Goal: Feedback & Contribution: Submit feedback/report problem

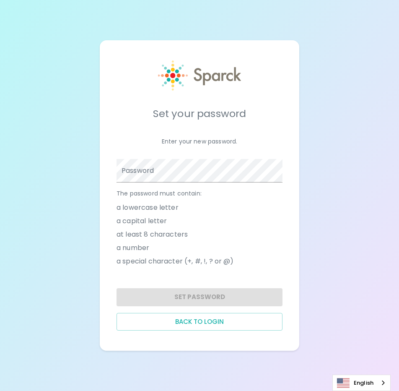
click at [166, 182] on div "The password must contain: a lowercase letter a capital letter at least 8 chara…" at bounding box center [196, 226] width 173 height 89
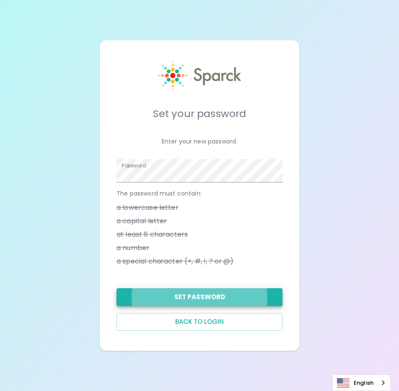
click at [174, 294] on button "Set Password" at bounding box center [200, 297] width 166 height 18
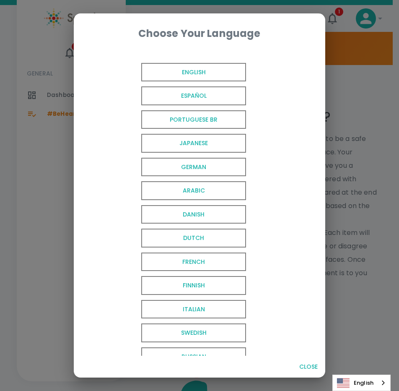
click at [174, 71] on span "English" at bounding box center [193, 72] width 105 height 19
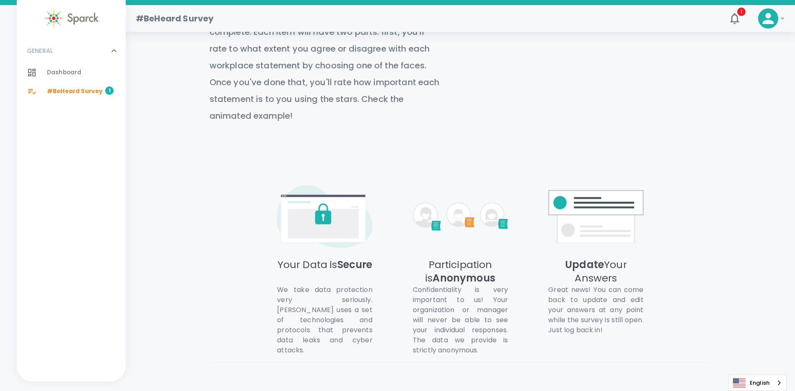
scroll to position [355, 0]
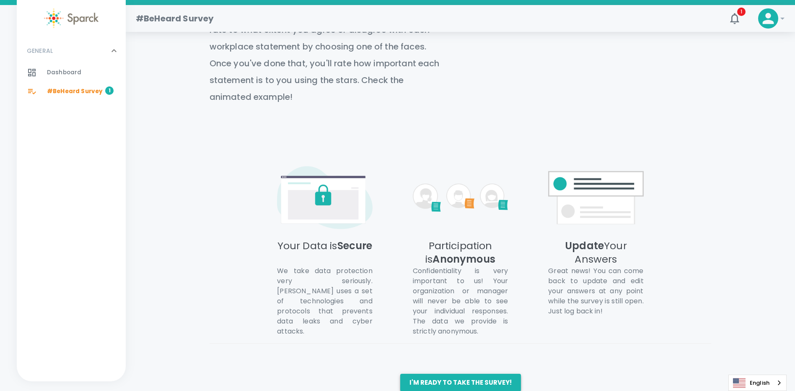
click at [399, 374] on button "I'm ready to take the survey!" at bounding box center [460, 383] width 121 height 18
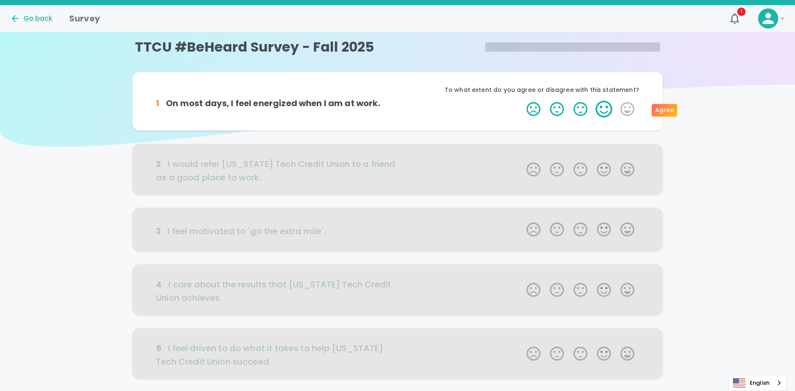
click at [399, 105] on label "4 Stars" at bounding box center [603, 109] width 23 height 17
click at [399, 101] on input "4 Stars" at bounding box center [521, 100] width 0 height 0
click at [399, 108] on label "4 Stars" at bounding box center [603, 109] width 23 height 17
click at [399, 101] on input "4 Stars" at bounding box center [521, 100] width 0 height 0
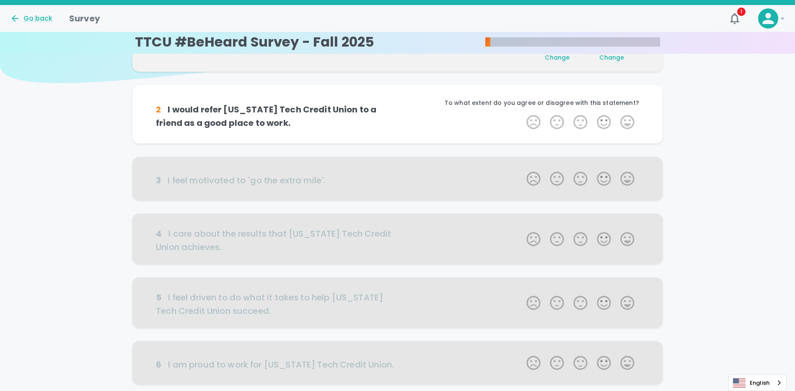
scroll to position [74, 0]
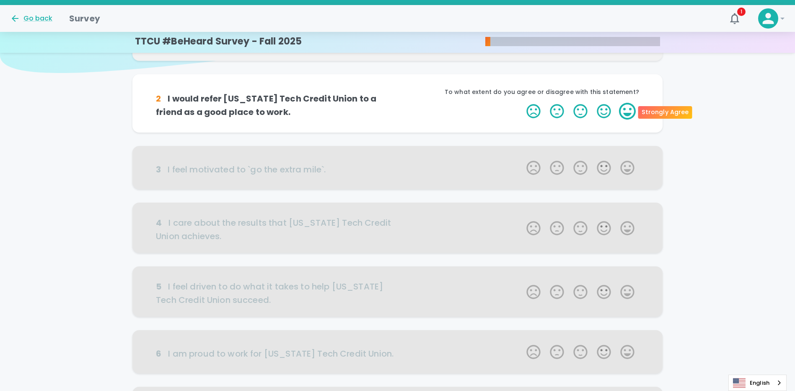
click at [399, 111] on label "5 Stars" at bounding box center [627, 111] width 23 height 17
click at [399, 103] on input "5 Stars" at bounding box center [521, 102] width 0 height 0
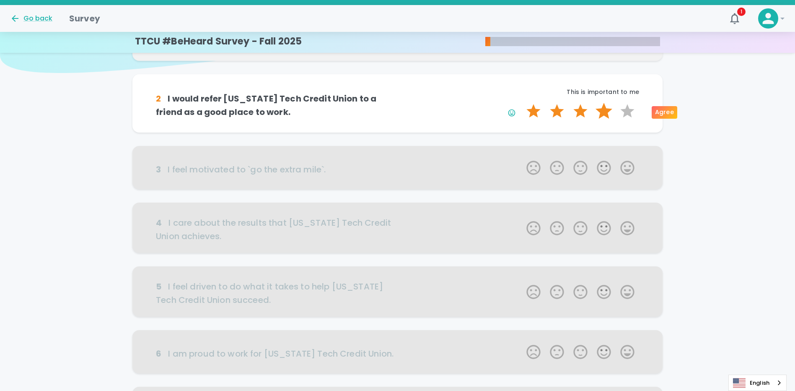
click at [399, 112] on label "4 Stars" at bounding box center [603, 111] width 23 height 17
click at [399, 103] on input "4 Stars" at bounding box center [521, 102] width 0 height 0
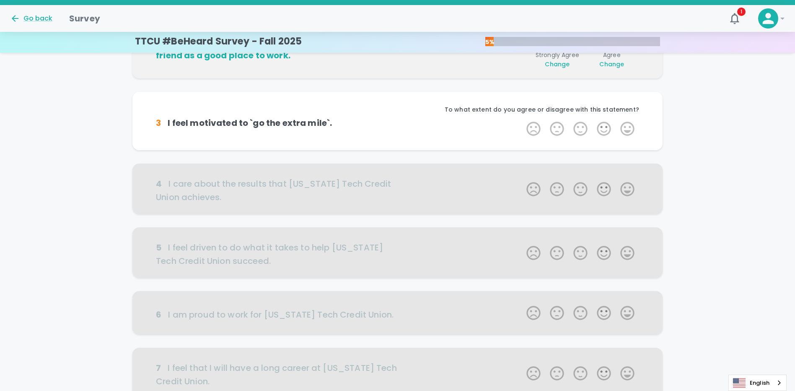
scroll to position [148, 0]
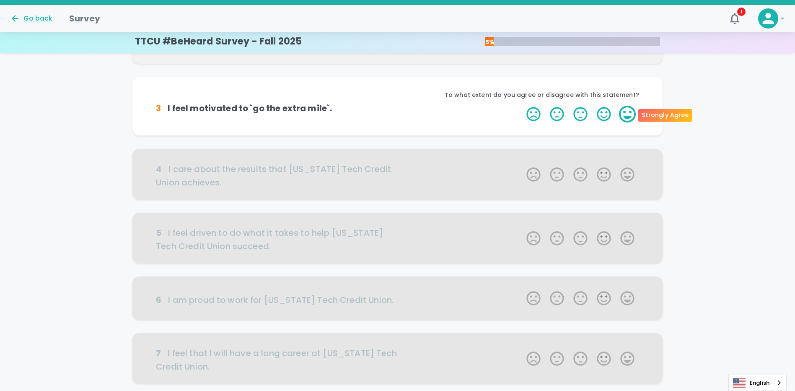
click at [399, 115] on label "5 Stars" at bounding box center [627, 114] width 23 height 17
click at [399, 106] on input "5 Stars" at bounding box center [521, 105] width 0 height 0
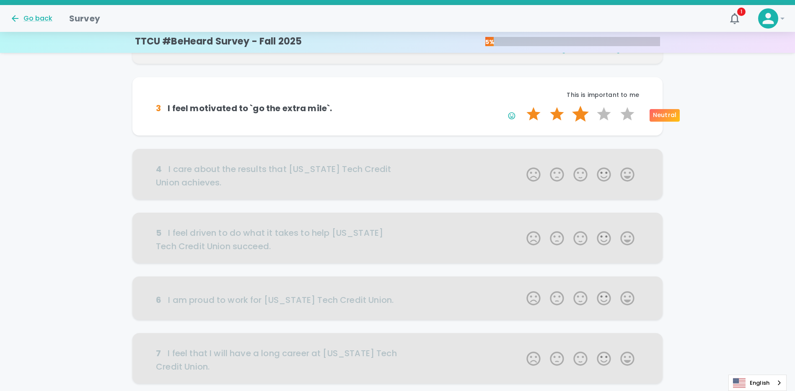
click at [399, 115] on label "3 Stars" at bounding box center [580, 114] width 23 height 17
click at [399, 106] on input "3 Stars" at bounding box center [521, 105] width 0 height 0
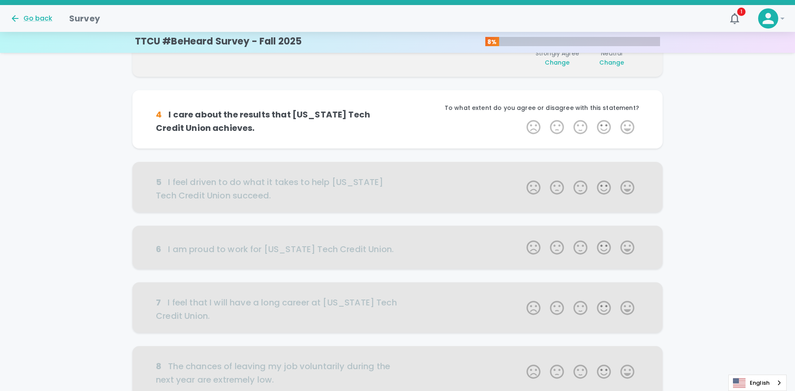
scroll to position [221, 0]
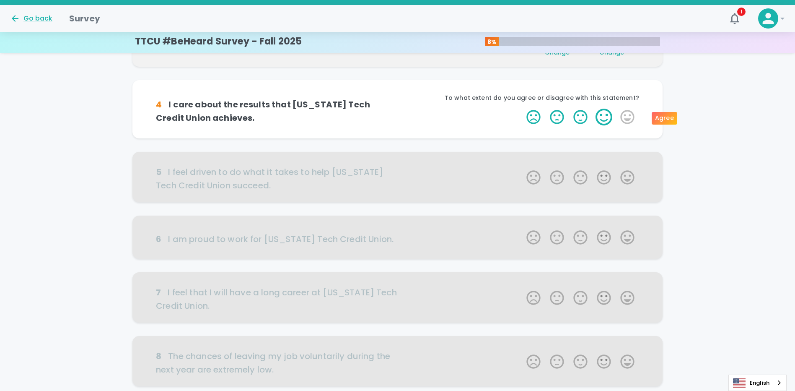
click at [399, 121] on label "4 Stars" at bounding box center [603, 117] width 23 height 17
click at [399, 109] on input "4 Stars" at bounding box center [521, 108] width 0 height 0
click at [399, 119] on label "3 Stars" at bounding box center [580, 117] width 23 height 17
click at [399, 109] on input "3 Stars" at bounding box center [521, 108] width 0 height 0
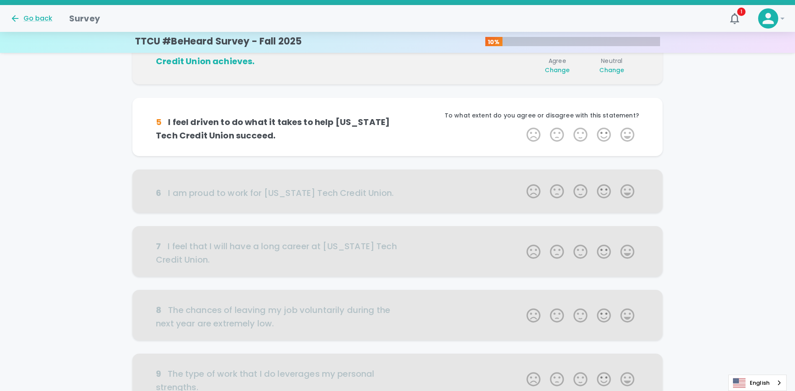
scroll to position [295, 0]
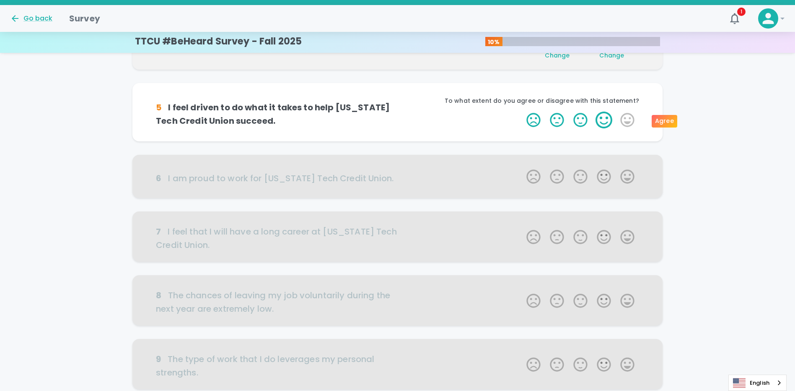
click at [399, 123] on label "4 Stars" at bounding box center [603, 120] width 23 height 17
click at [399, 112] on input "4 Stars" at bounding box center [521, 111] width 0 height 0
click at [399, 118] on label "4 Stars" at bounding box center [603, 120] width 23 height 17
click at [399, 112] on input "4 Stars" at bounding box center [521, 111] width 0 height 0
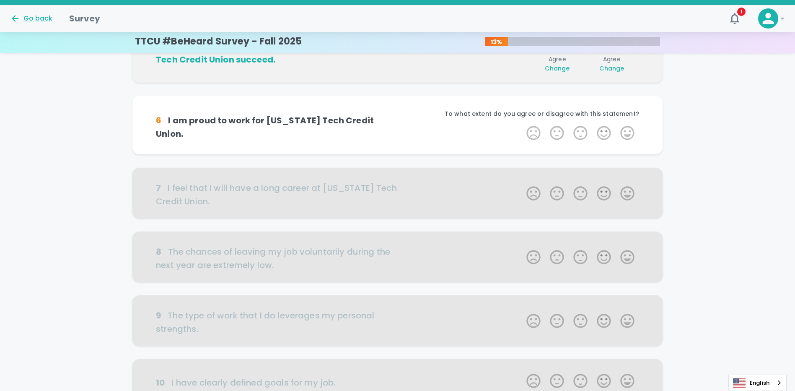
scroll to position [369, 0]
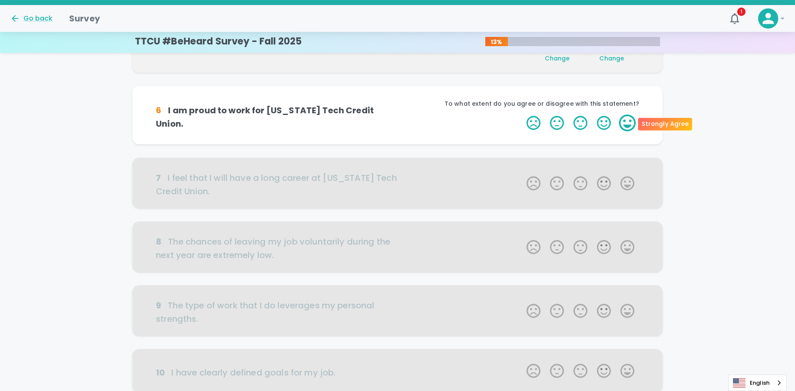
click at [399, 119] on label "5 Stars" at bounding box center [627, 122] width 23 height 17
click at [399, 114] on input "5 Stars" at bounding box center [521, 114] width 0 height 0
click at [399, 124] on label "5 Stars" at bounding box center [627, 122] width 23 height 17
click at [399, 114] on input "5 Stars" at bounding box center [521, 114] width 0 height 0
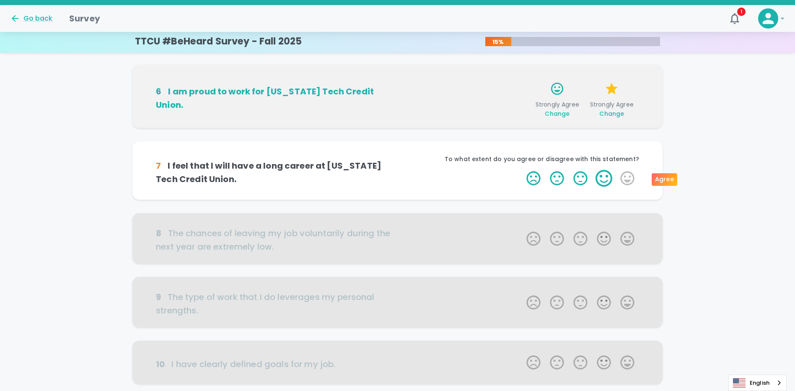
scroll to position [443, 0]
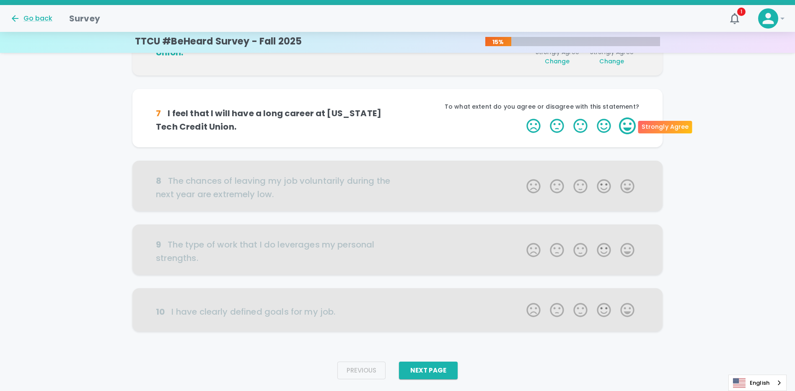
click at [399, 128] on label "5 Stars" at bounding box center [627, 125] width 23 height 17
click at [399, 117] on input "5 Stars" at bounding box center [521, 117] width 0 height 0
click at [399, 124] on label "5 Stars" at bounding box center [627, 125] width 23 height 17
click at [399, 117] on input "5 Stars" at bounding box center [521, 117] width 0 height 0
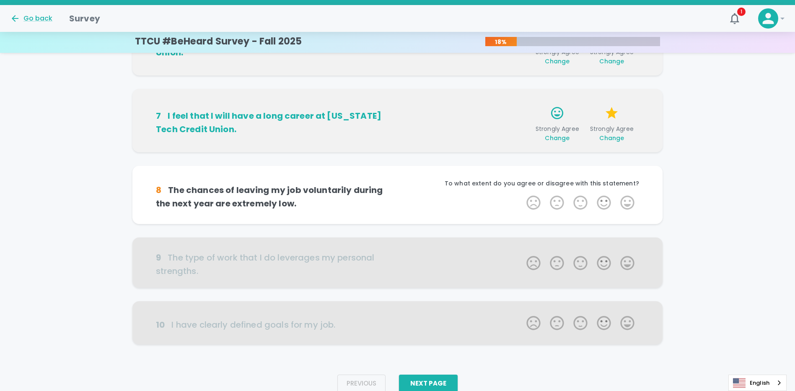
scroll to position [464, 0]
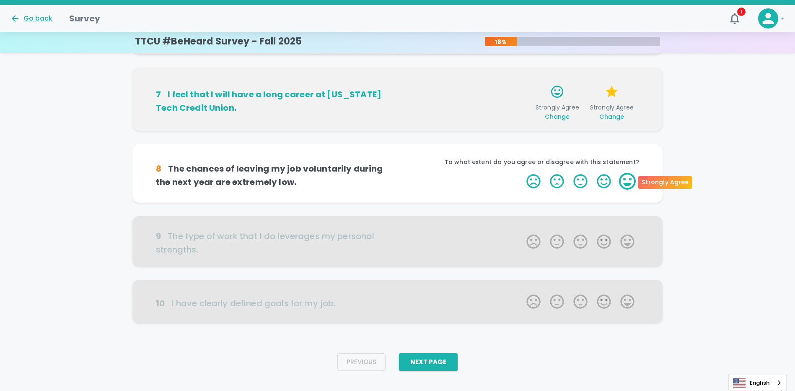
click at [399, 180] on label "5 Stars" at bounding box center [627, 181] width 23 height 17
click at [399, 173] on input "5 Stars" at bounding box center [521, 172] width 0 height 0
click at [399, 180] on label "5 Stars" at bounding box center [627, 181] width 23 height 17
click at [399, 173] on input "5 Stars" at bounding box center [521, 172] width 0 height 0
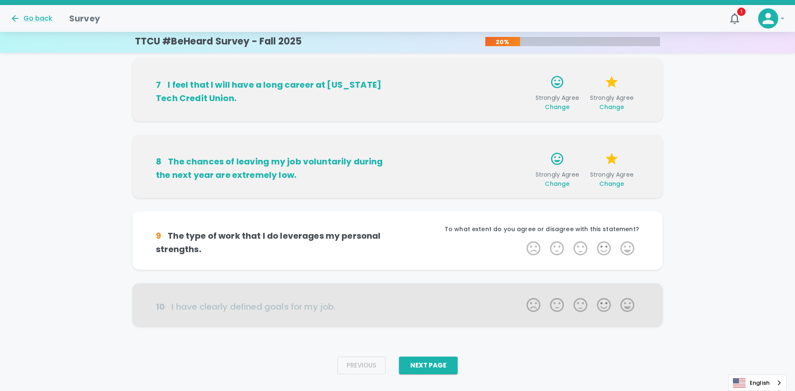
scroll to position [477, 0]
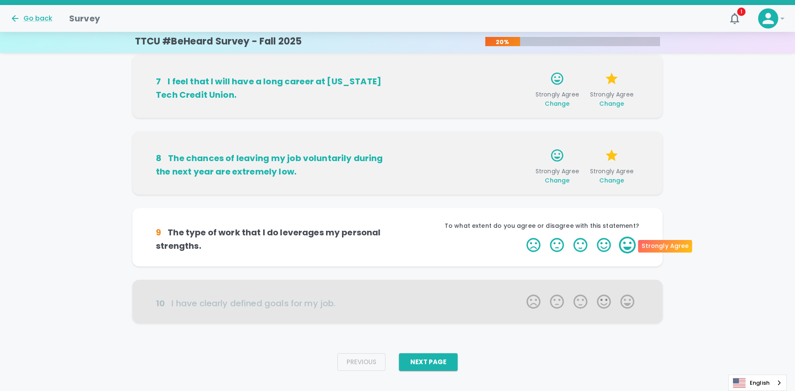
click at [399, 243] on label "5 Stars" at bounding box center [627, 244] width 23 height 17
click at [399, 236] on input "5 Stars" at bounding box center [521, 236] width 0 height 0
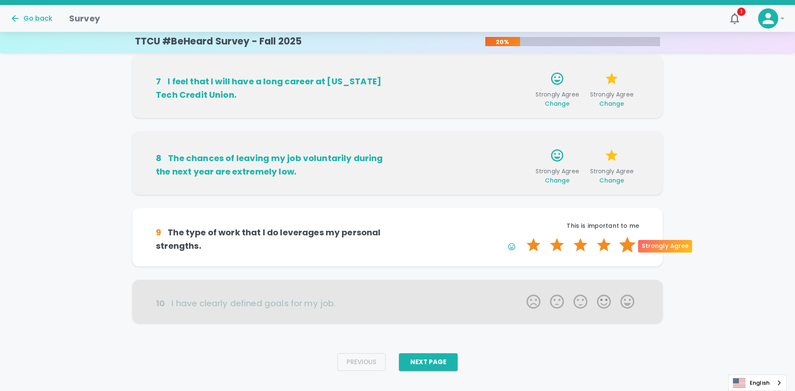
click at [399, 243] on label "5 Stars" at bounding box center [627, 244] width 23 height 17
click at [399, 236] on input "5 Stars" at bounding box center [521, 236] width 0 height 0
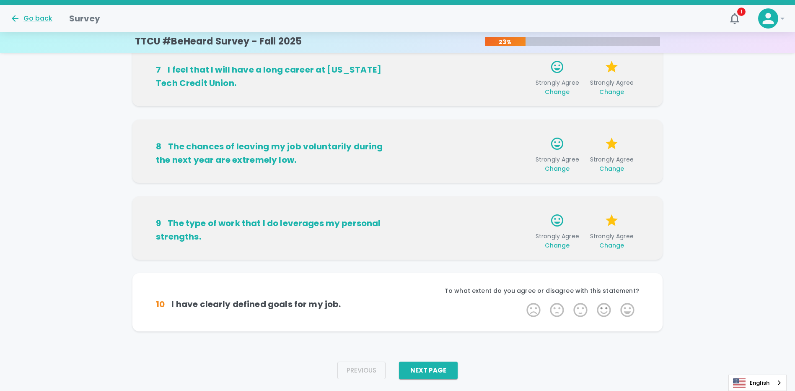
scroll to position [490, 0]
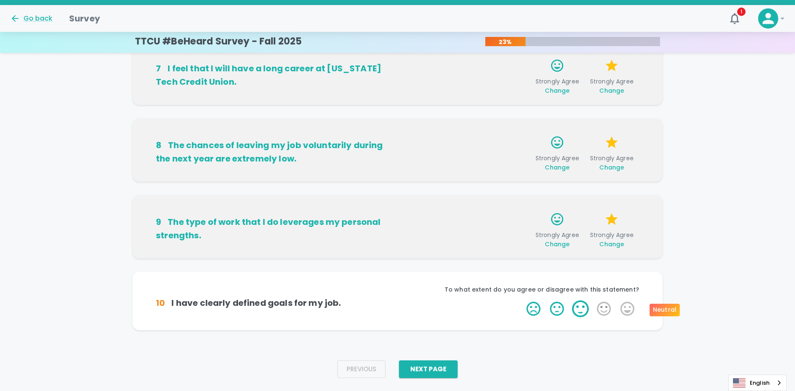
click at [399, 310] on label "3 Stars" at bounding box center [580, 308] width 23 height 17
click at [399, 300] on input "3 Stars" at bounding box center [521, 300] width 0 height 0
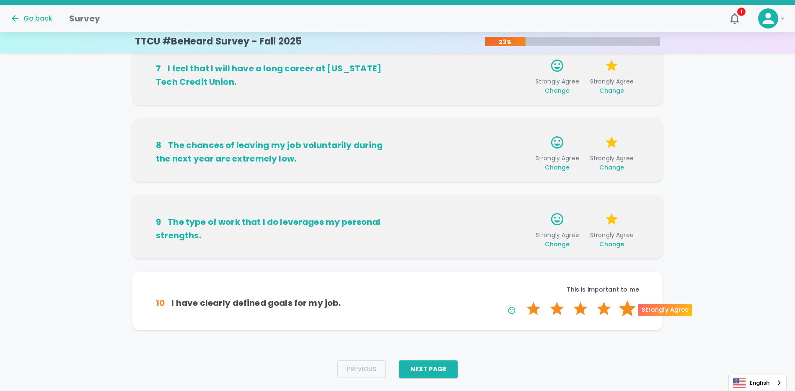
click at [399, 309] on label "5 Stars" at bounding box center [627, 308] width 23 height 17
click at [399, 300] on input "5 Stars" at bounding box center [521, 300] width 0 height 0
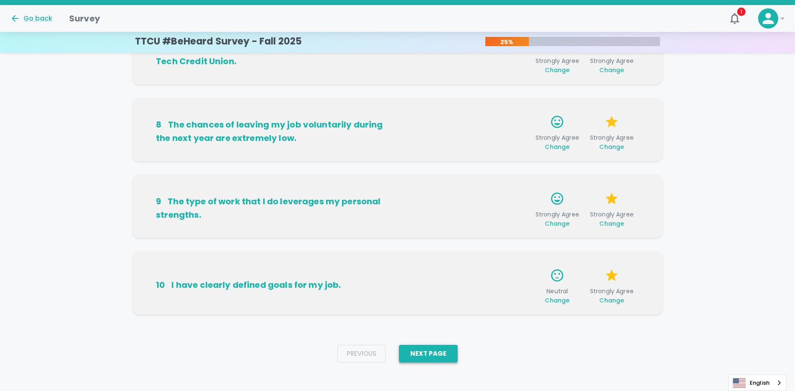
click at [399, 349] on button "Next Page" at bounding box center [428, 354] width 59 height 18
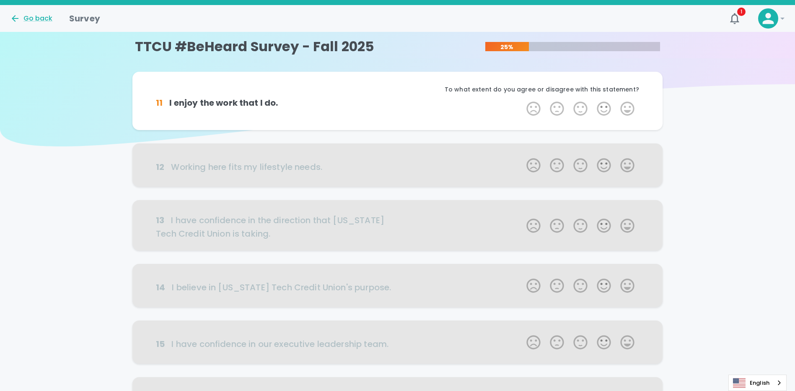
scroll to position [0, 0]
click at [399, 108] on label "5 Stars" at bounding box center [627, 109] width 23 height 17
click at [399, 101] on input "5 Stars" at bounding box center [521, 100] width 0 height 0
click at [399, 109] on label "5 Stars" at bounding box center [627, 109] width 23 height 17
click at [399, 101] on input "5 Stars" at bounding box center [521, 100] width 0 height 0
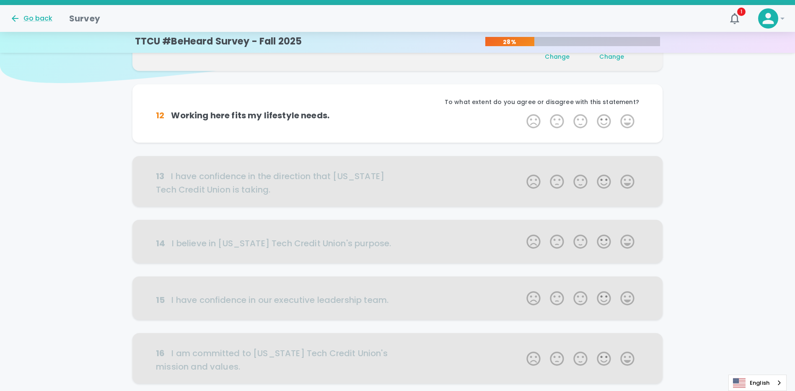
scroll to position [74, 0]
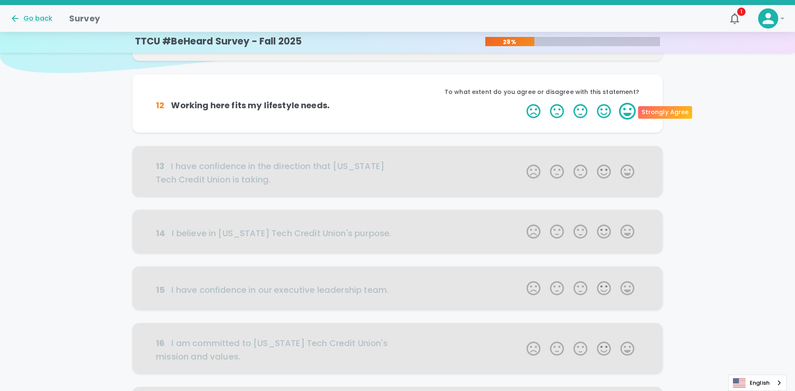
click at [399, 114] on label "5 Stars" at bounding box center [627, 111] width 23 height 17
click at [399, 103] on input "5 Stars" at bounding box center [521, 102] width 0 height 0
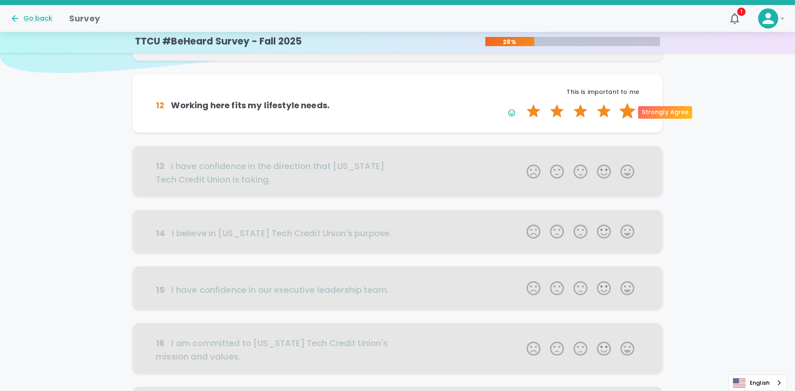
click at [399, 111] on label "5 Stars" at bounding box center [627, 111] width 23 height 17
click at [399, 103] on input "5 Stars" at bounding box center [521, 102] width 0 height 0
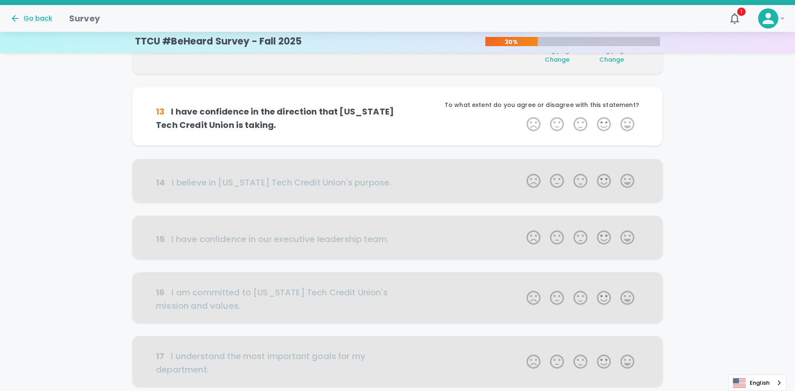
scroll to position [148, 0]
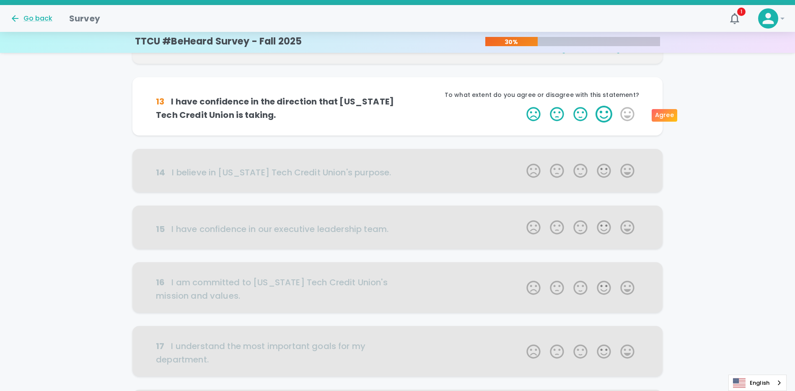
click at [399, 113] on label "4 Stars" at bounding box center [603, 114] width 23 height 17
click at [399, 106] on input "4 Stars" at bounding box center [521, 105] width 0 height 0
click at [399, 113] on label "3 Stars" at bounding box center [580, 114] width 23 height 17
click at [399, 106] on input "3 Stars" at bounding box center [521, 105] width 0 height 0
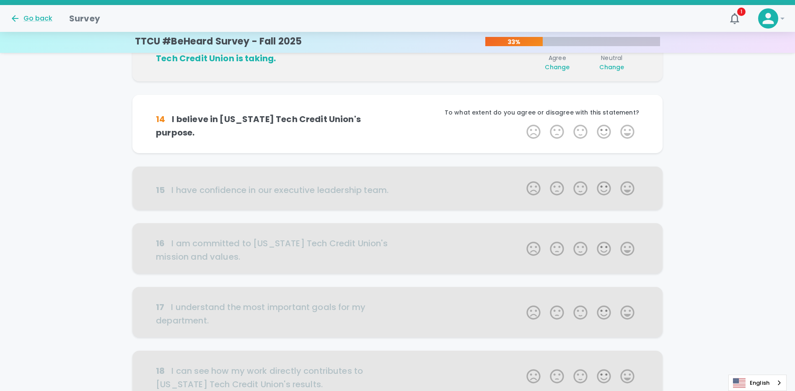
scroll to position [221, 0]
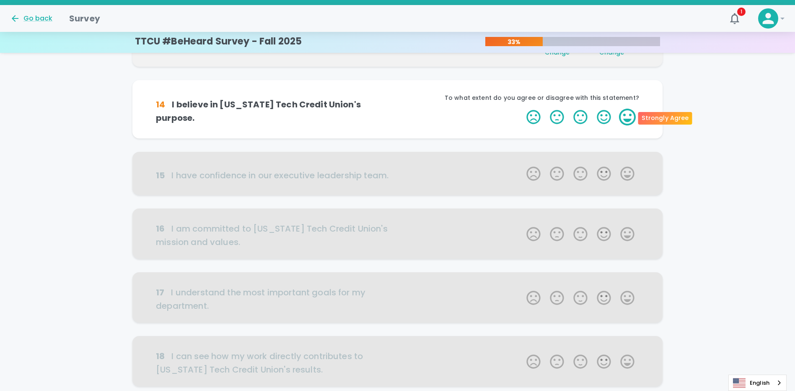
click at [399, 118] on label "5 Stars" at bounding box center [627, 117] width 23 height 17
click at [399, 109] on input "5 Stars" at bounding box center [521, 108] width 0 height 0
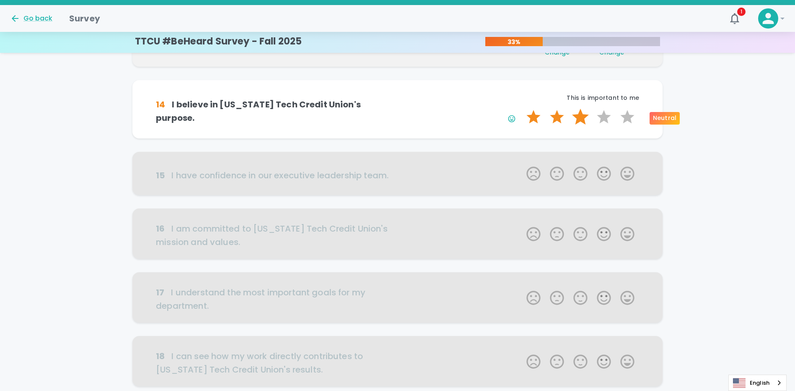
click at [399, 117] on label "3 Stars" at bounding box center [580, 117] width 23 height 17
click at [399, 109] on input "3 Stars" at bounding box center [521, 108] width 0 height 0
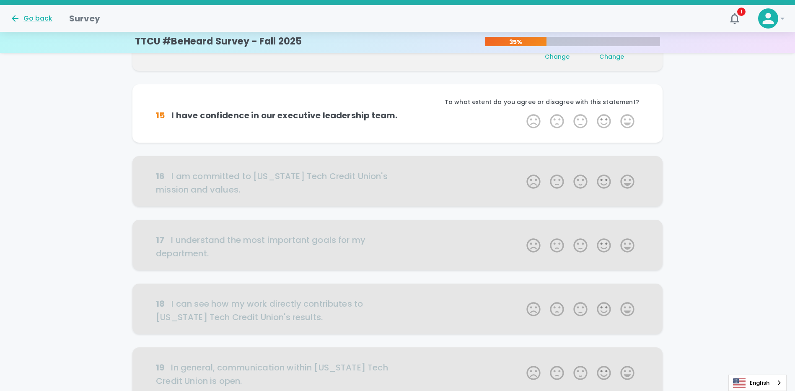
scroll to position [295, 0]
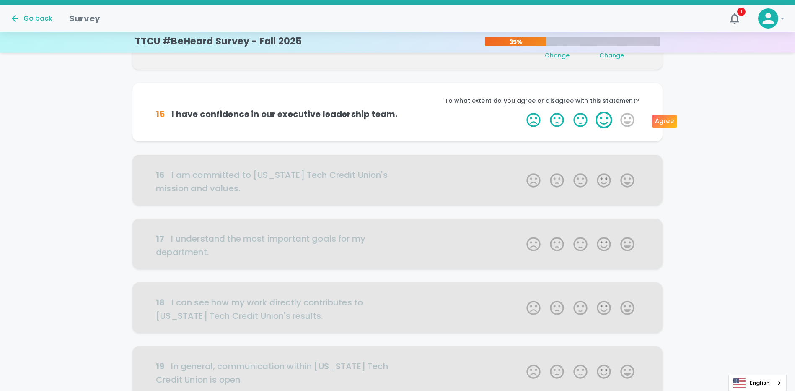
click at [399, 119] on label "4 Stars" at bounding box center [603, 120] width 23 height 17
click at [399, 112] on input "4 Stars" at bounding box center [521, 111] width 0 height 0
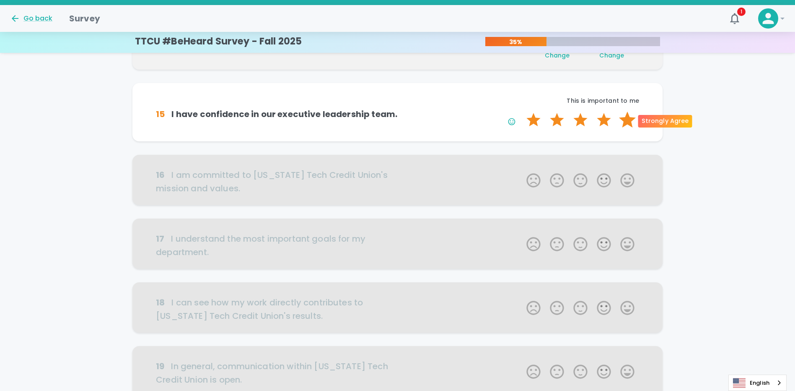
click at [399, 120] on label "5 Stars" at bounding box center [627, 120] width 23 height 17
click at [399, 112] on input "5 Stars" at bounding box center [521, 111] width 0 height 0
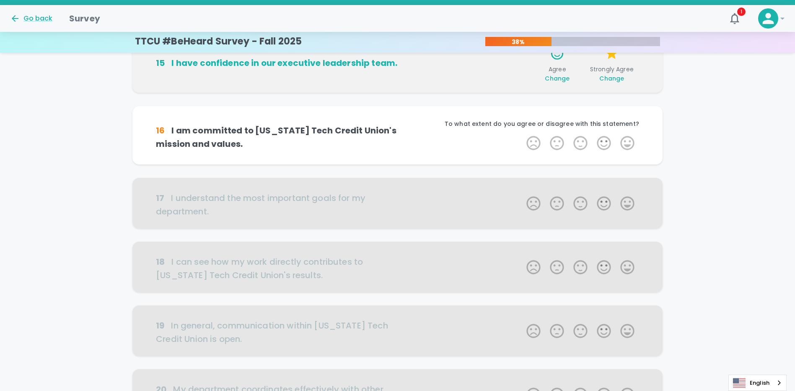
scroll to position [369, 0]
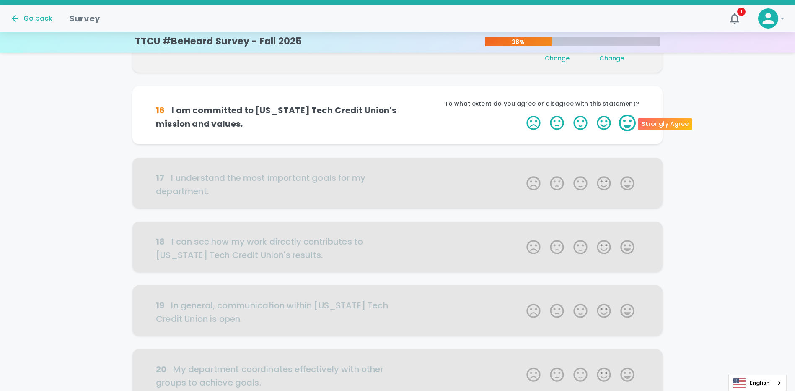
click at [399, 122] on label "5 Stars" at bounding box center [627, 122] width 23 height 17
click at [399, 114] on input "5 Stars" at bounding box center [521, 114] width 0 height 0
click at [399, 122] on label "5 Stars" at bounding box center [627, 122] width 23 height 17
click at [399, 114] on input "5 Stars" at bounding box center [521, 114] width 0 height 0
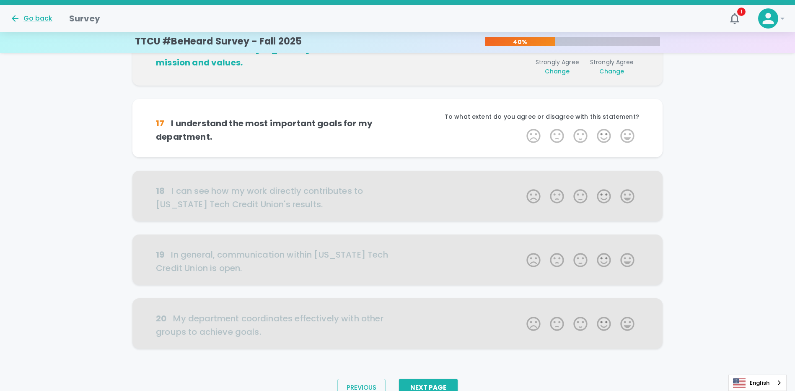
scroll to position [443, 0]
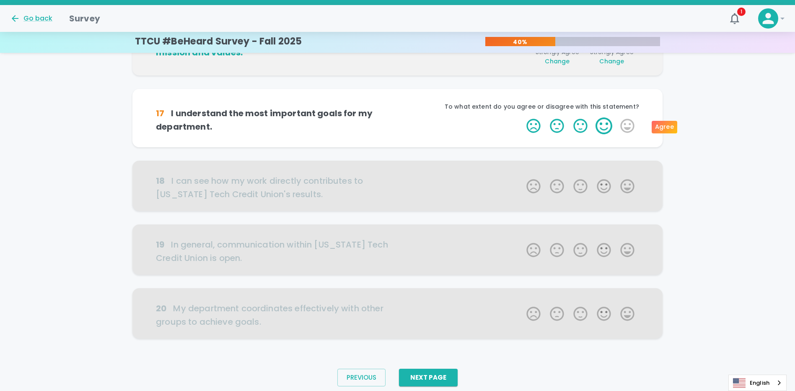
click at [399, 125] on label "4 Stars" at bounding box center [603, 125] width 23 height 17
click at [399, 117] on input "4 Stars" at bounding box center [521, 117] width 0 height 0
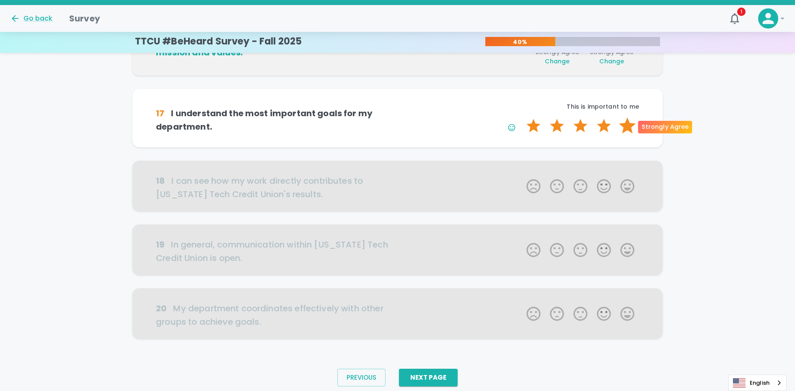
click at [399, 127] on label "5 Stars" at bounding box center [627, 125] width 23 height 17
click at [399, 117] on input "5 Stars" at bounding box center [521, 117] width 0 height 0
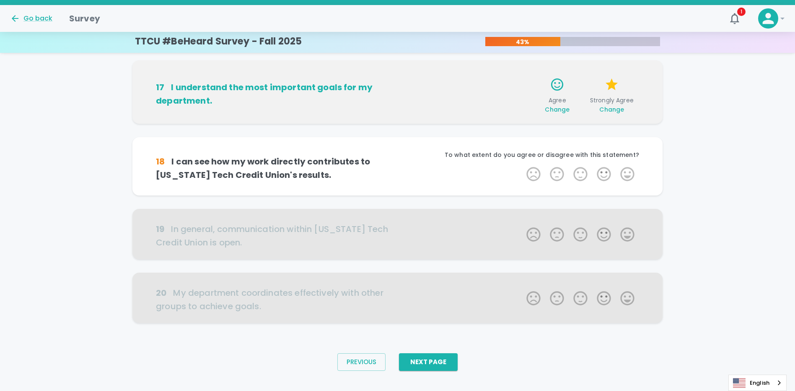
scroll to position [472, 0]
click at [399, 169] on label "5 Stars" at bounding box center [627, 173] width 23 height 17
click at [399, 165] on input "5 Stars" at bounding box center [521, 165] width 0 height 0
click at [399, 178] on label "5 Stars" at bounding box center [627, 173] width 23 height 17
click at [399, 165] on input "5 Stars" at bounding box center [521, 165] width 0 height 0
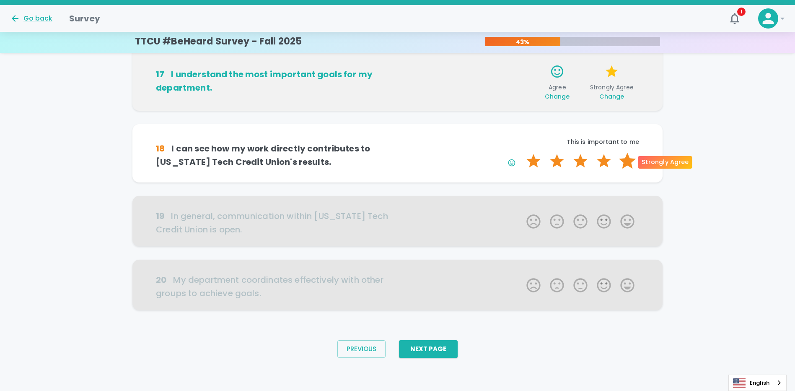
scroll to position [485, 0]
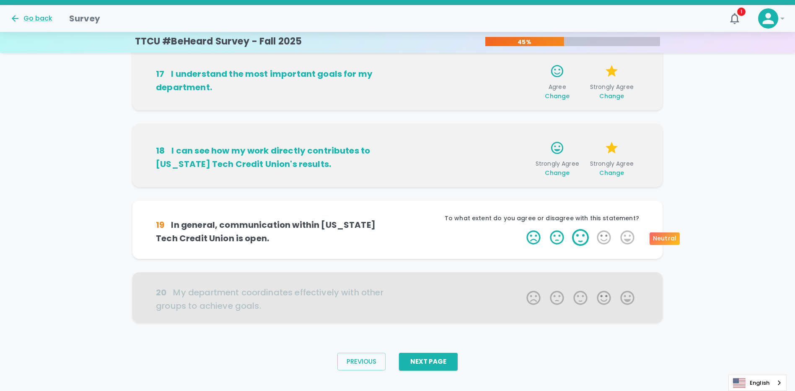
click at [399, 240] on label "3 Stars" at bounding box center [580, 237] width 23 height 17
click at [399, 229] on input "3 Stars" at bounding box center [521, 228] width 0 height 0
click at [399, 233] on label "5 Stars" at bounding box center [627, 237] width 23 height 17
click at [399, 229] on input "5 Stars" at bounding box center [521, 228] width 0 height 0
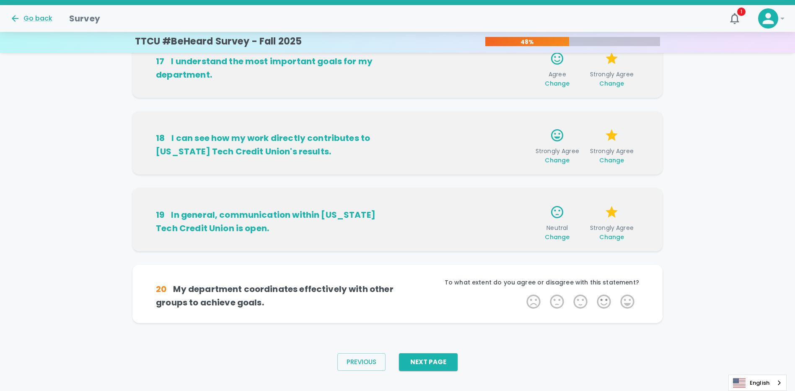
scroll to position [498, 0]
click at [399, 302] on label "4 Stars" at bounding box center [603, 301] width 23 height 17
click at [399, 293] on input "4 Stars" at bounding box center [521, 292] width 0 height 0
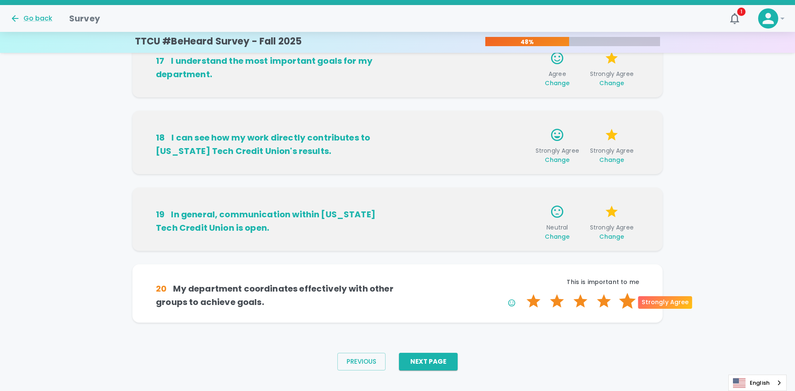
click at [399, 301] on label "5 Stars" at bounding box center [627, 301] width 23 height 17
click at [399, 293] on input "5 Stars" at bounding box center [521, 292] width 0 height 0
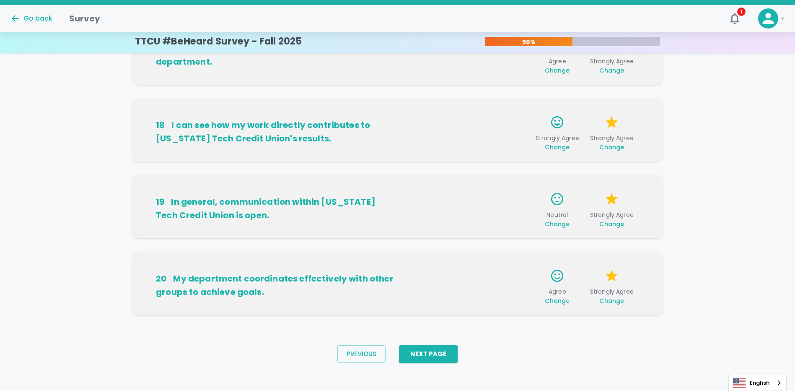
scroll to position [511, 0]
click at [399, 353] on button "Next Page" at bounding box center [428, 354] width 59 height 18
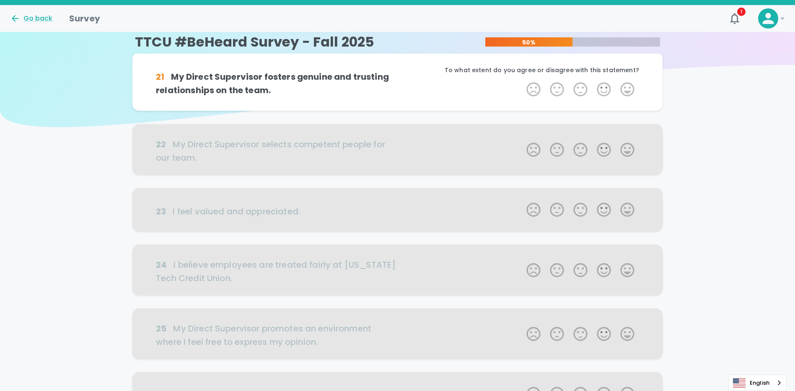
scroll to position [0, 0]
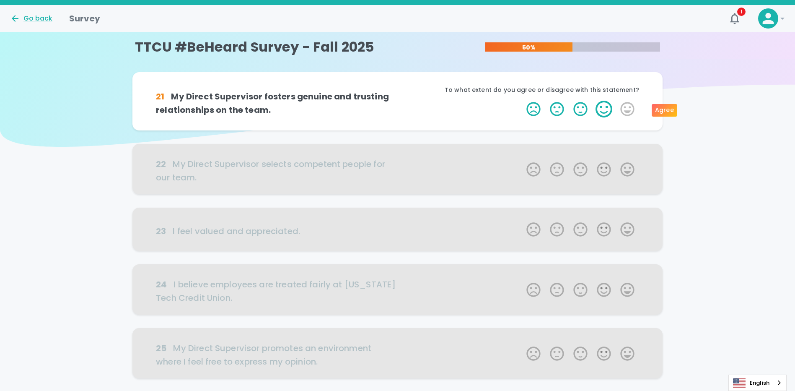
click at [399, 108] on label "4 Stars" at bounding box center [603, 109] width 23 height 17
click at [399, 101] on input "4 Stars" at bounding box center [521, 100] width 0 height 0
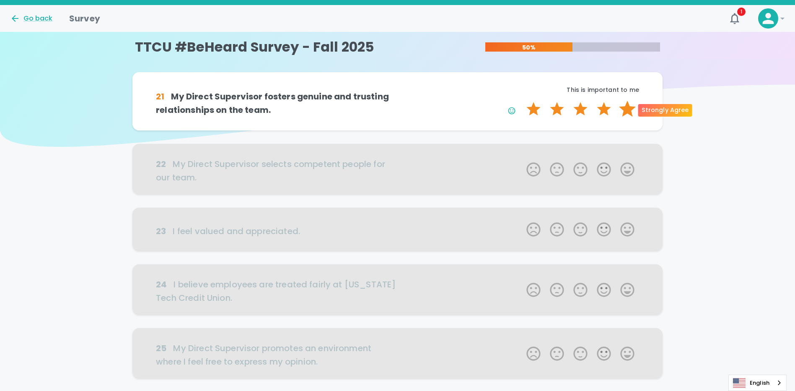
click at [399, 109] on label "5 Stars" at bounding box center [627, 109] width 23 height 17
click at [399, 101] on input "5 Stars" at bounding box center [521, 100] width 0 height 0
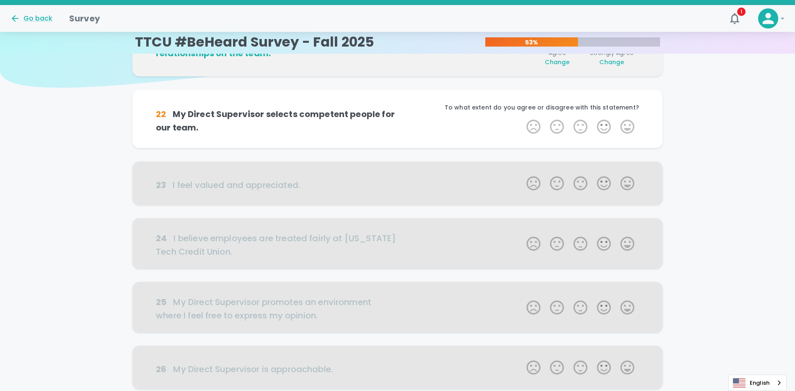
scroll to position [74, 0]
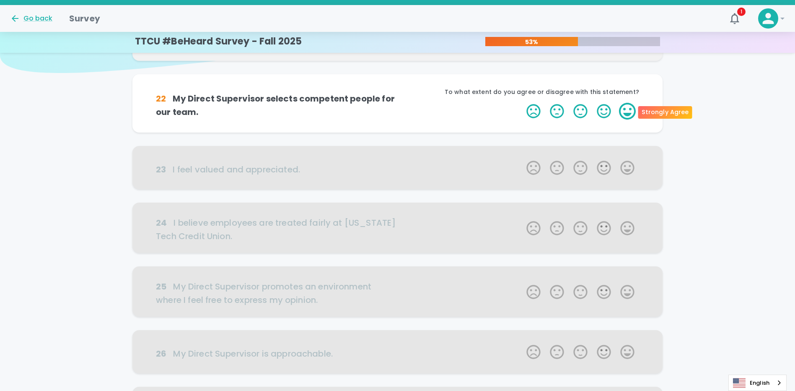
click at [399, 110] on label "5 Stars" at bounding box center [627, 111] width 23 height 17
click at [399, 103] on input "5 Stars" at bounding box center [521, 102] width 0 height 0
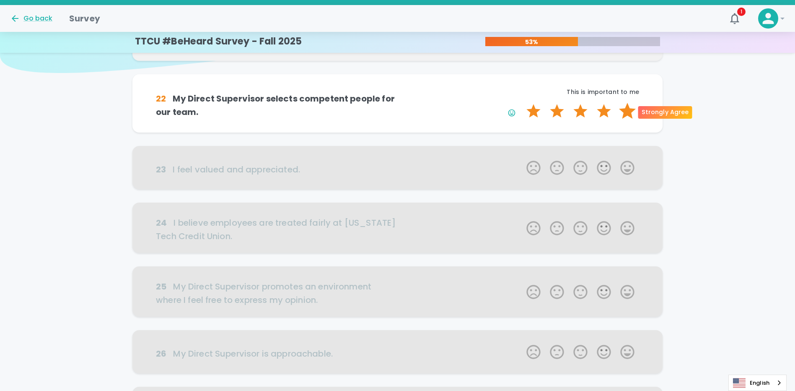
click at [399, 110] on label "5 Stars" at bounding box center [627, 111] width 23 height 17
click at [399, 103] on input "5 Stars" at bounding box center [521, 102] width 0 height 0
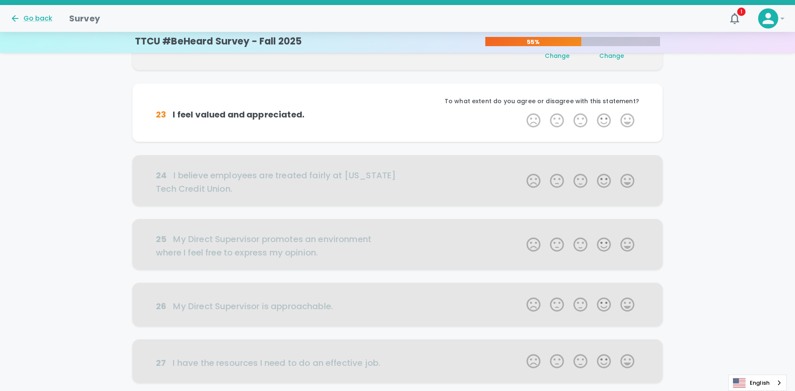
scroll to position [148, 0]
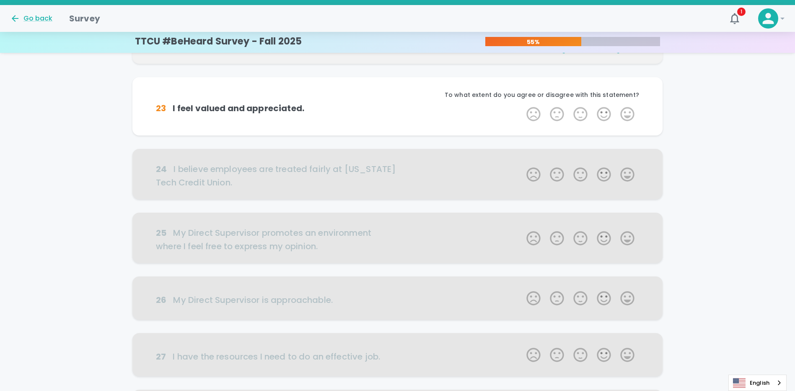
click at [399, 112] on label "5 Stars" at bounding box center [627, 114] width 23 height 17
click at [399, 106] on input "5 Stars" at bounding box center [521, 105] width 0 height 0
click at [399, 112] on label "5 Stars" at bounding box center [627, 114] width 23 height 17
click at [399, 106] on input "5 Stars" at bounding box center [521, 105] width 0 height 0
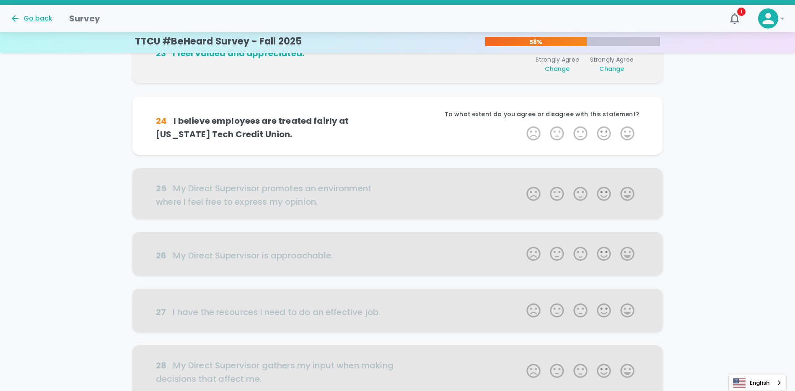
scroll to position [221, 0]
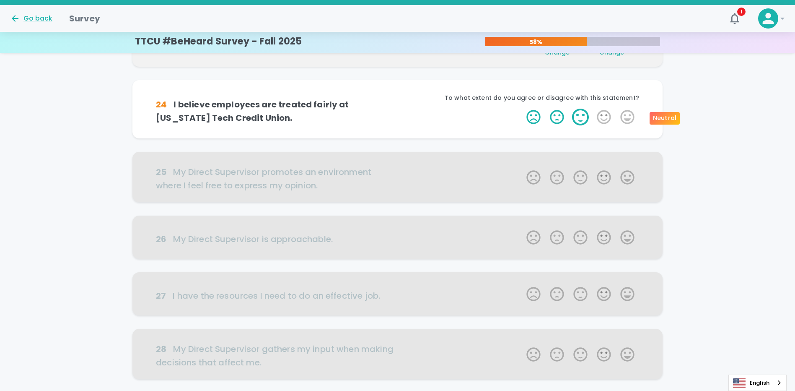
click at [399, 119] on label "3 Stars" at bounding box center [580, 117] width 23 height 17
click at [399, 109] on input "3 Stars" at bounding box center [521, 108] width 0 height 0
click at [399, 119] on label "5 Stars" at bounding box center [627, 117] width 23 height 17
click at [399, 109] on input "5 Stars" at bounding box center [521, 108] width 0 height 0
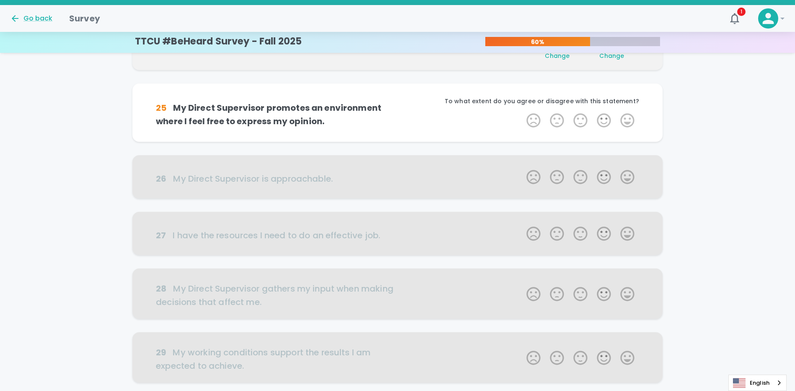
scroll to position [295, 0]
click at [399, 122] on label "5 Stars" at bounding box center [627, 120] width 23 height 17
click at [399, 112] on input "5 Stars" at bounding box center [521, 111] width 0 height 0
click at [399, 121] on label "5 Stars" at bounding box center [627, 120] width 23 height 17
click at [399, 112] on input "5 Stars" at bounding box center [521, 111] width 0 height 0
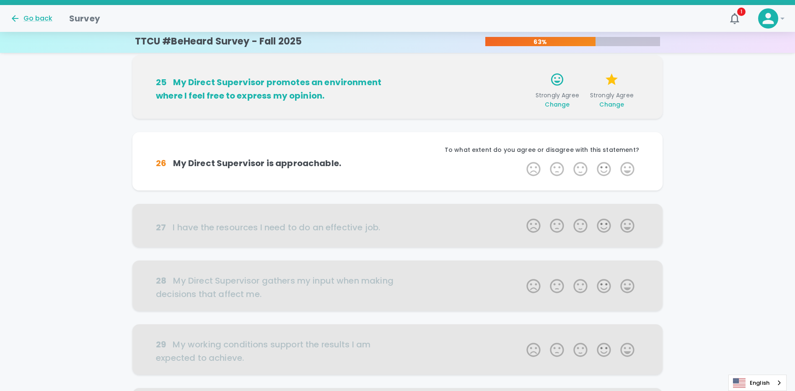
scroll to position [369, 0]
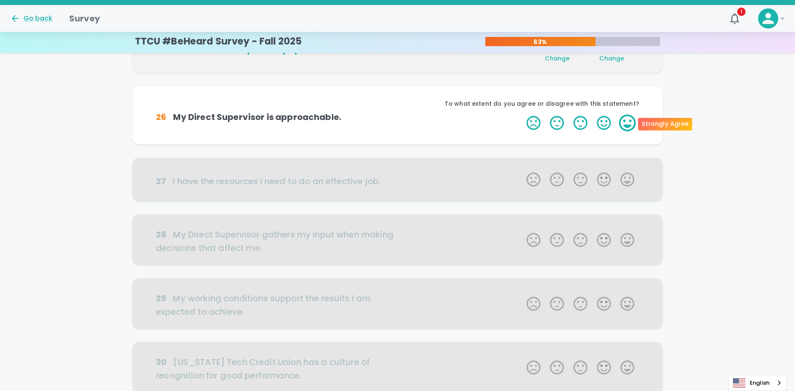
click at [399, 123] on label "5 Stars" at bounding box center [627, 122] width 23 height 17
click at [399, 114] on input "5 Stars" at bounding box center [521, 114] width 0 height 0
click at [399, 123] on label "5 Stars" at bounding box center [627, 122] width 23 height 17
click at [399, 114] on input "5 Stars" at bounding box center [521, 114] width 0 height 0
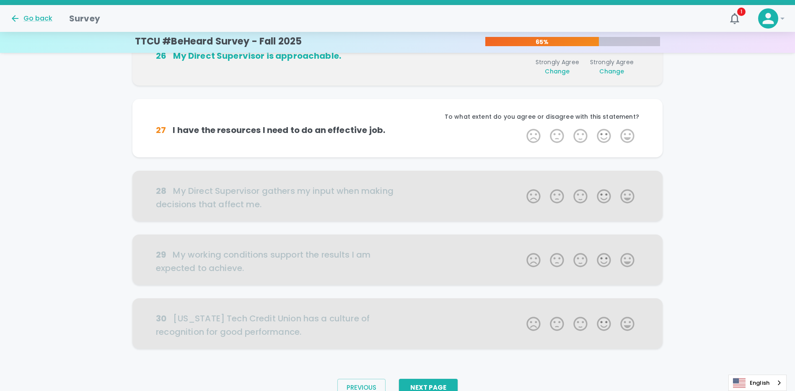
scroll to position [443, 0]
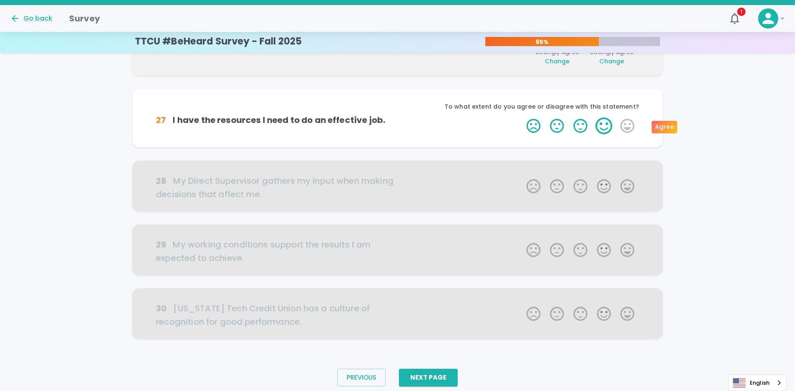
click at [399, 127] on label "4 Stars" at bounding box center [603, 125] width 23 height 17
click at [399, 117] on input "4 Stars" at bounding box center [521, 117] width 0 height 0
click at [399, 127] on label "4 Stars" at bounding box center [603, 125] width 23 height 17
click at [399, 117] on input "4 Stars" at bounding box center [521, 117] width 0 height 0
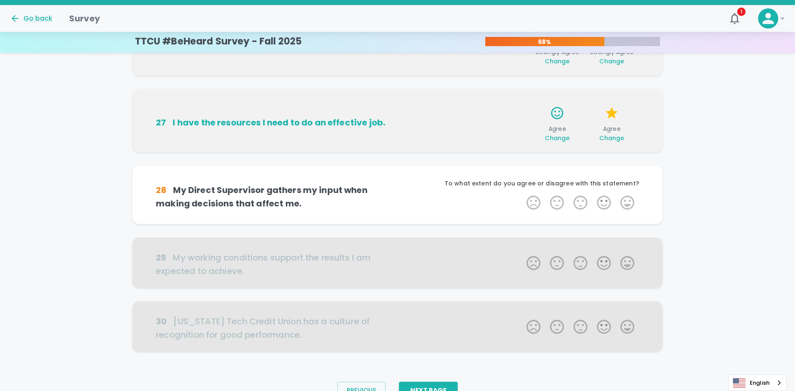
scroll to position [472, 0]
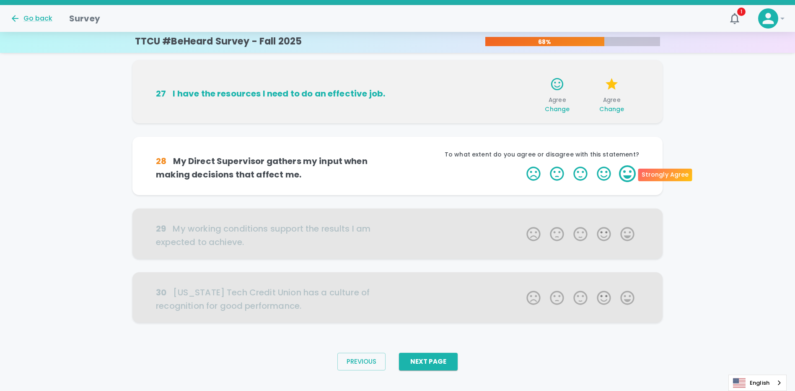
click at [399, 175] on label "5 Stars" at bounding box center [627, 173] width 23 height 17
click at [399, 165] on input "5 Stars" at bounding box center [521, 165] width 0 height 0
click at [399, 172] on label "4 Stars" at bounding box center [603, 173] width 23 height 17
click at [399, 165] on input "4 Stars" at bounding box center [521, 165] width 0 height 0
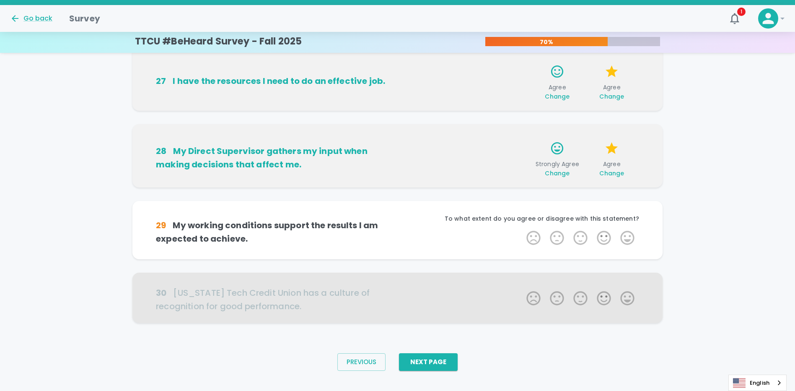
scroll to position [485, 0]
click at [399, 238] on label "4 Stars" at bounding box center [603, 237] width 23 height 17
click at [399, 229] on input "4 Stars" at bounding box center [521, 228] width 0 height 0
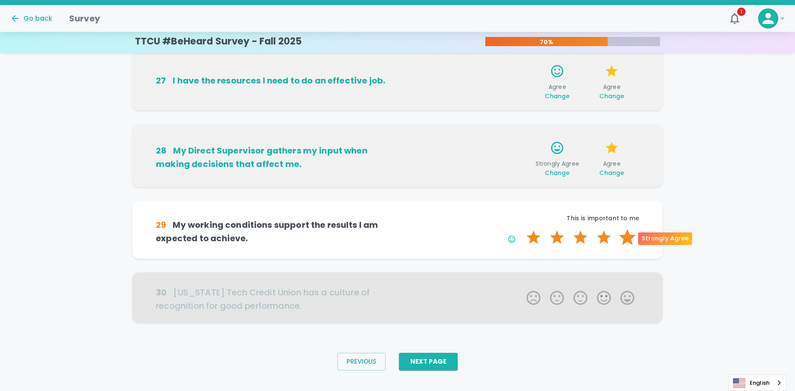
click at [399, 235] on label "5 Stars" at bounding box center [627, 237] width 23 height 17
click at [399, 229] on input "5 Stars" at bounding box center [521, 228] width 0 height 0
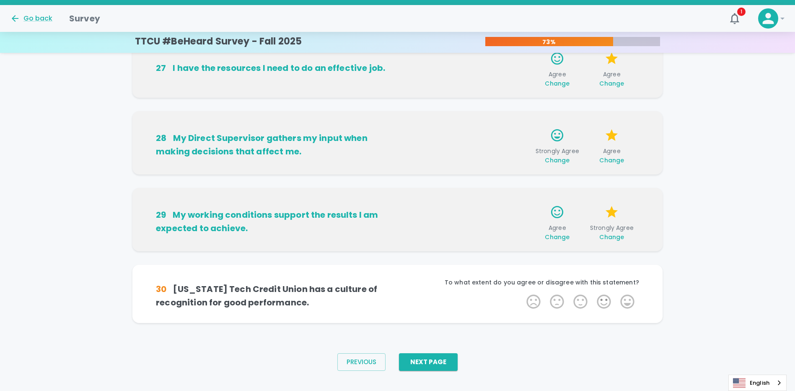
scroll to position [498, 0]
click at [399, 303] on label "4 Stars" at bounding box center [603, 301] width 23 height 17
click at [399, 293] on input "4 Stars" at bounding box center [521, 292] width 0 height 0
click at [399, 300] on label "4 Stars" at bounding box center [603, 301] width 23 height 17
click at [399, 293] on input "4 Stars" at bounding box center [521, 292] width 0 height 0
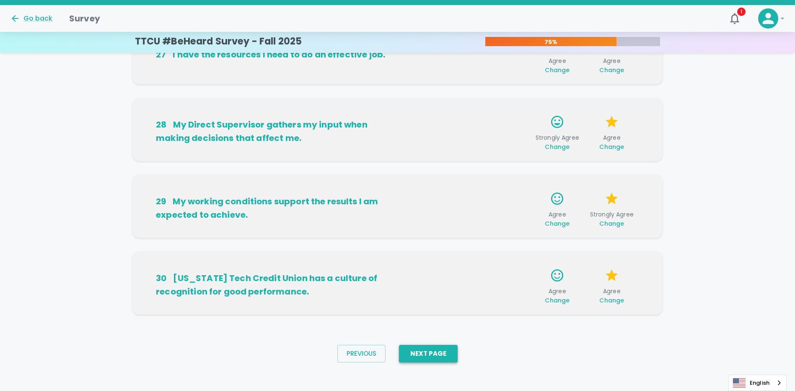
click at [399, 353] on button "Next Page" at bounding box center [428, 354] width 59 height 18
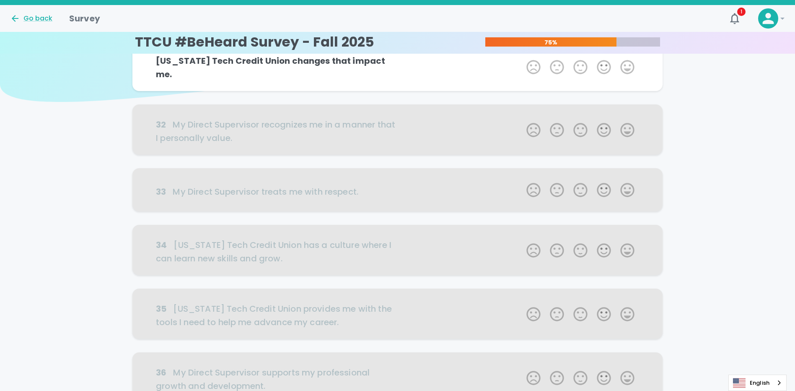
scroll to position [0, 0]
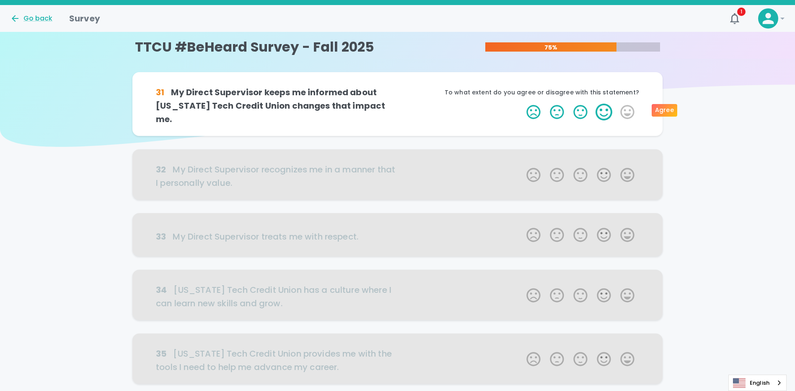
click at [399, 110] on label "4 Stars" at bounding box center [603, 112] width 23 height 17
click at [399, 104] on input "4 Stars" at bounding box center [521, 103] width 0 height 0
click at [399, 110] on label "4 Stars" at bounding box center [603, 112] width 23 height 17
click at [399, 104] on input "4 Stars" at bounding box center [521, 103] width 0 height 0
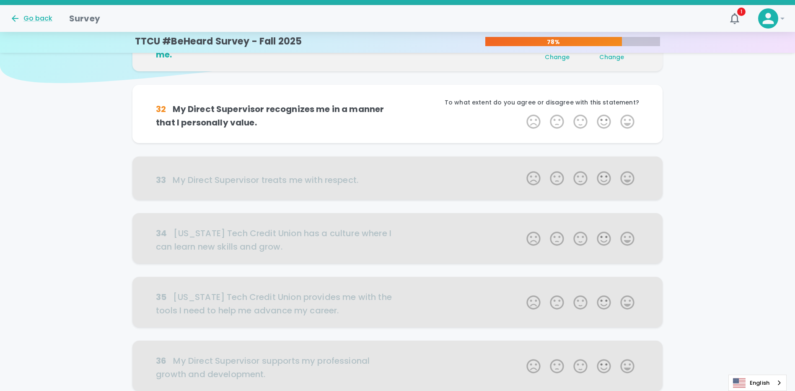
scroll to position [74, 0]
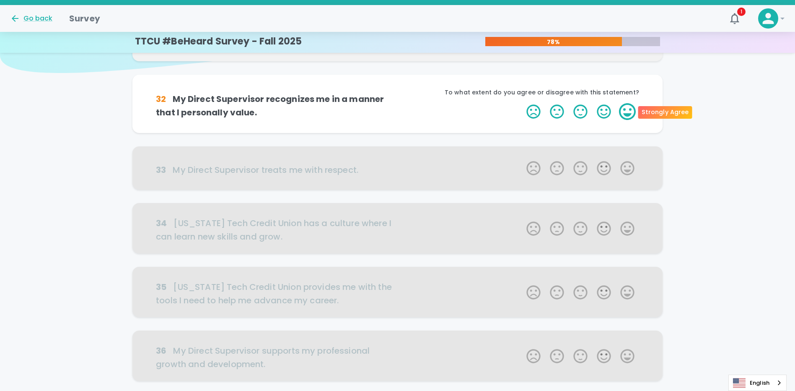
click at [399, 110] on label "5 Stars" at bounding box center [627, 111] width 23 height 17
click at [399, 103] on input "5 Stars" at bounding box center [521, 103] width 0 height 0
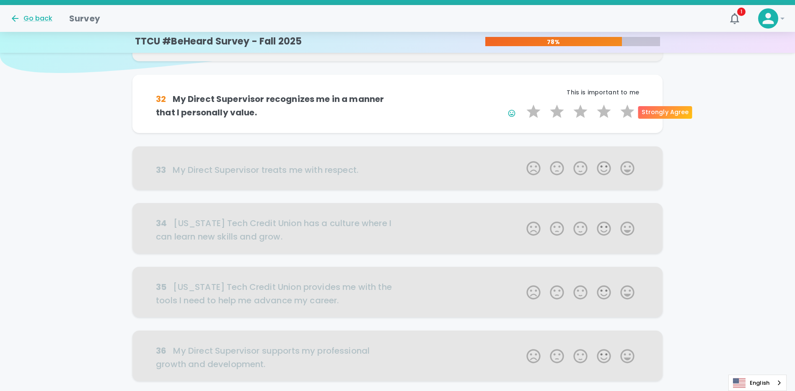
click at [399, 110] on label "5 Stars" at bounding box center [627, 111] width 23 height 17
click at [399, 103] on input "5 Stars" at bounding box center [521, 103] width 0 height 0
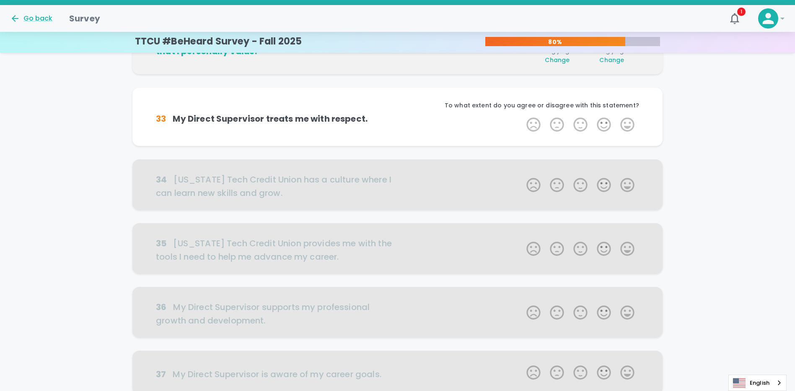
scroll to position [148, 0]
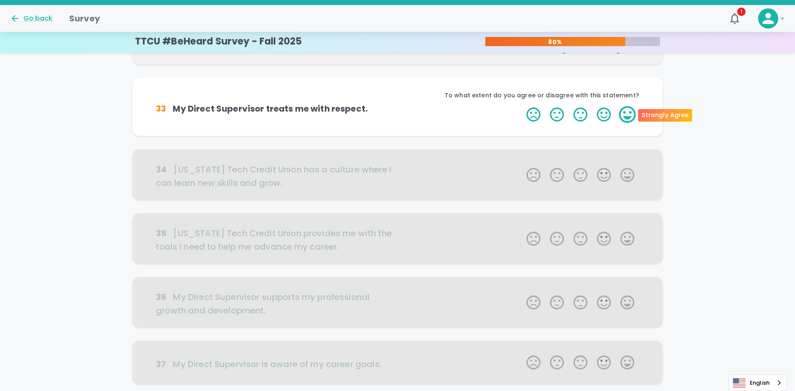
click at [399, 111] on label "5 Stars" at bounding box center [627, 114] width 23 height 17
click at [399, 106] on input "5 Stars" at bounding box center [521, 106] width 0 height 0
click at [399, 111] on label "5 Stars" at bounding box center [627, 114] width 23 height 17
click at [399, 106] on input "5 Stars" at bounding box center [521, 106] width 0 height 0
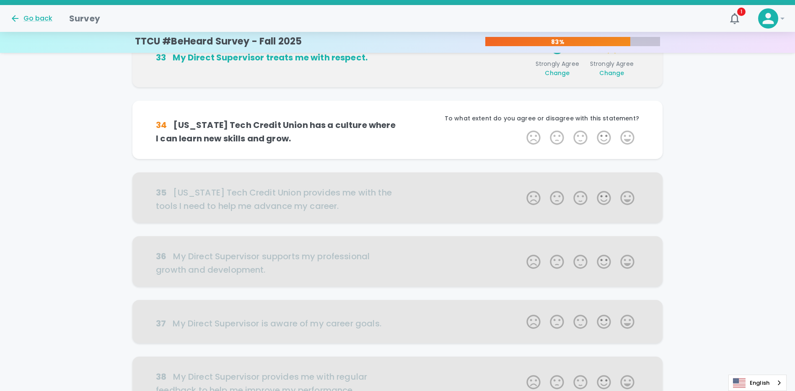
scroll to position [221, 0]
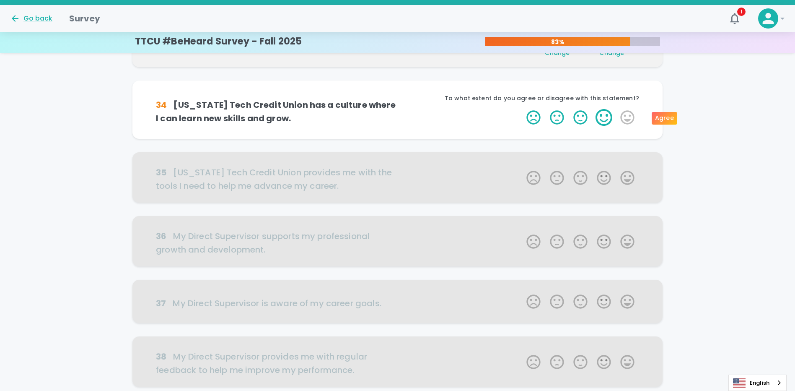
click at [399, 119] on label "4 Stars" at bounding box center [603, 117] width 23 height 17
click at [399, 109] on input "4 Stars" at bounding box center [521, 109] width 0 height 0
click at [399, 119] on label "4 Stars" at bounding box center [603, 117] width 23 height 17
click at [399, 109] on input "4 Stars" at bounding box center [521, 109] width 0 height 0
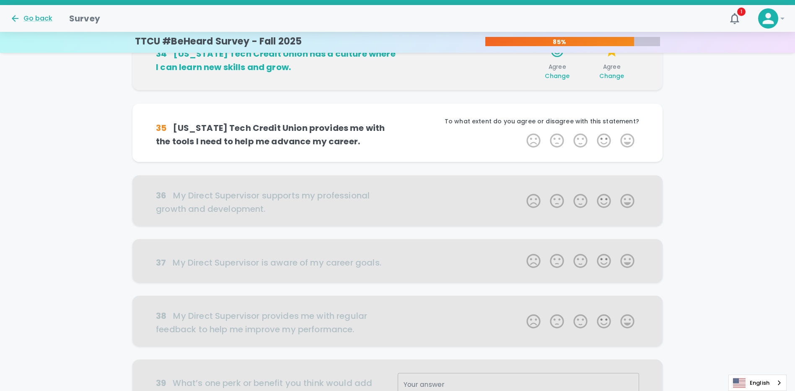
scroll to position [295, 0]
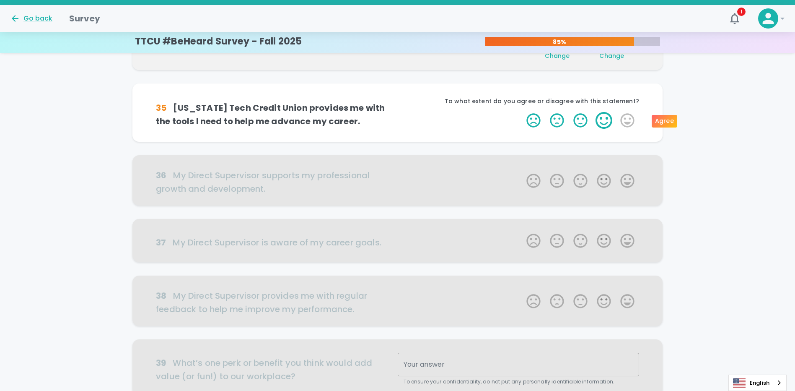
click at [399, 119] on label "4 Stars" at bounding box center [603, 120] width 23 height 17
click at [399, 112] on input "4 Stars" at bounding box center [521, 112] width 0 height 0
click at [399, 119] on label "4 Stars" at bounding box center [603, 120] width 23 height 17
click at [399, 112] on input "4 Stars" at bounding box center [521, 112] width 0 height 0
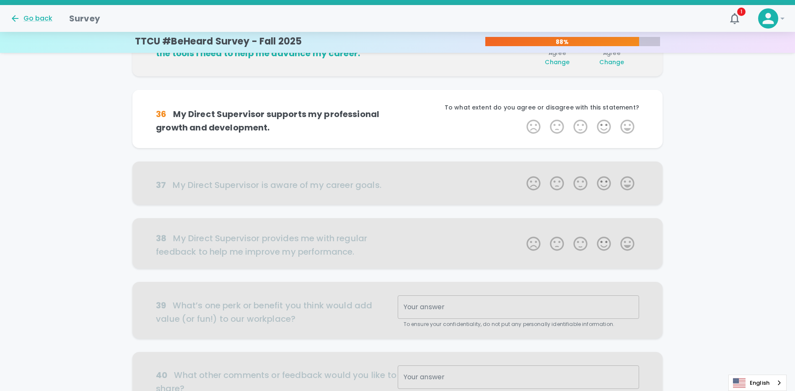
scroll to position [369, 0]
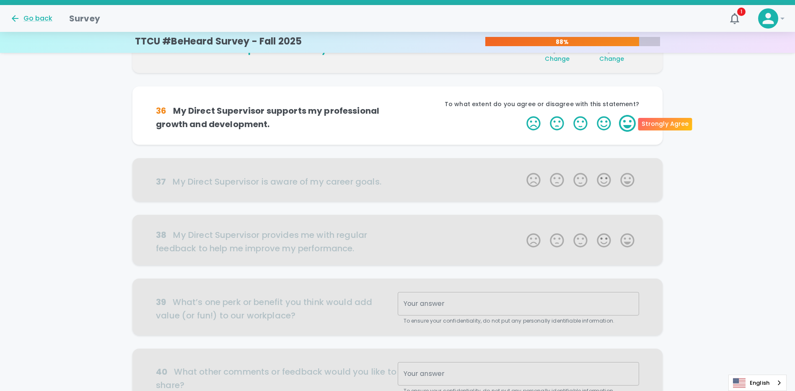
click at [399, 123] on label "5 Stars" at bounding box center [627, 123] width 23 height 17
click at [399, 115] on input "5 Stars" at bounding box center [521, 114] width 0 height 0
click at [399, 122] on label "5 Stars" at bounding box center [627, 123] width 23 height 17
click at [399, 115] on input "5 Stars" at bounding box center [521, 114] width 0 height 0
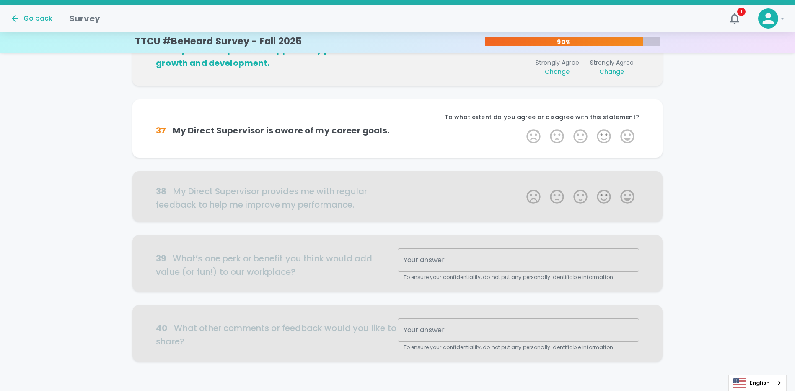
scroll to position [443, 0]
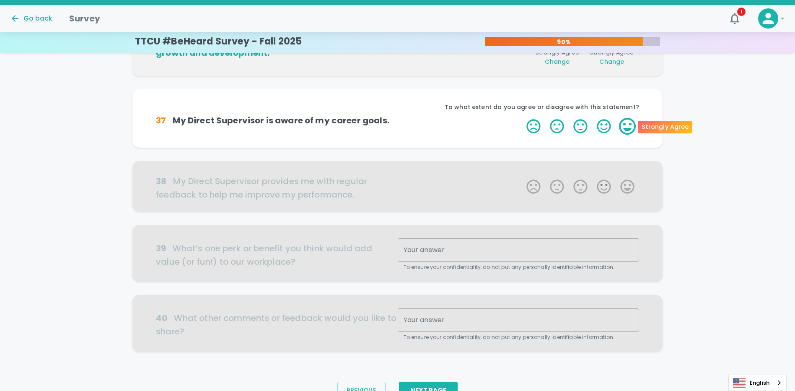
click at [399, 127] on label "5 Stars" at bounding box center [627, 126] width 23 height 17
click at [399, 118] on input "5 Stars" at bounding box center [521, 117] width 0 height 0
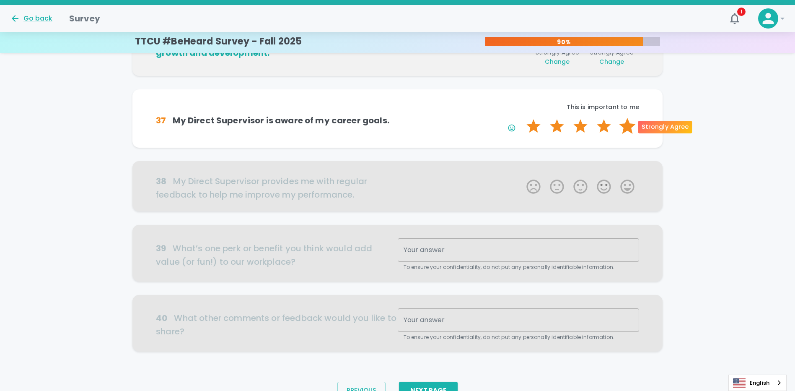
click at [399, 124] on label "5 Stars" at bounding box center [627, 126] width 23 height 17
click at [399, 118] on input "5 Stars" at bounding box center [521, 117] width 0 height 0
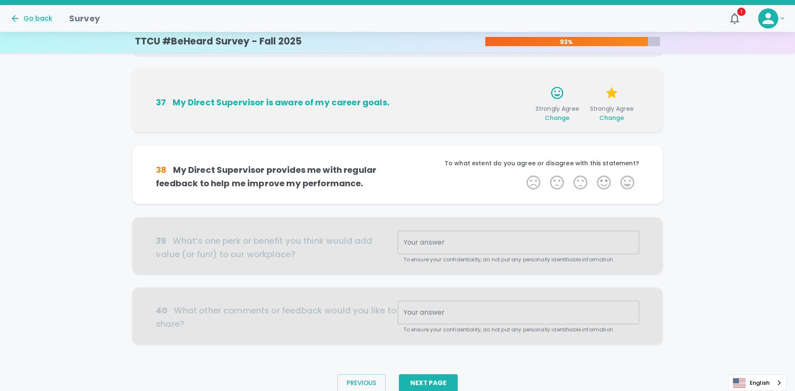
scroll to position [484, 0]
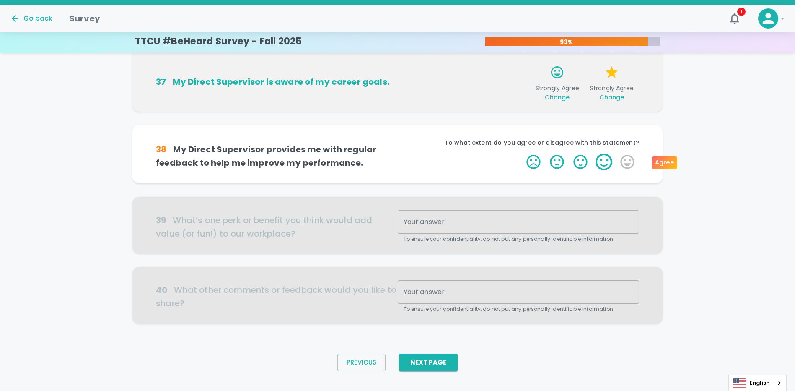
click at [399, 161] on label "4 Stars" at bounding box center [603, 161] width 23 height 17
click at [399, 153] on input "4 Stars" at bounding box center [521, 153] width 0 height 0
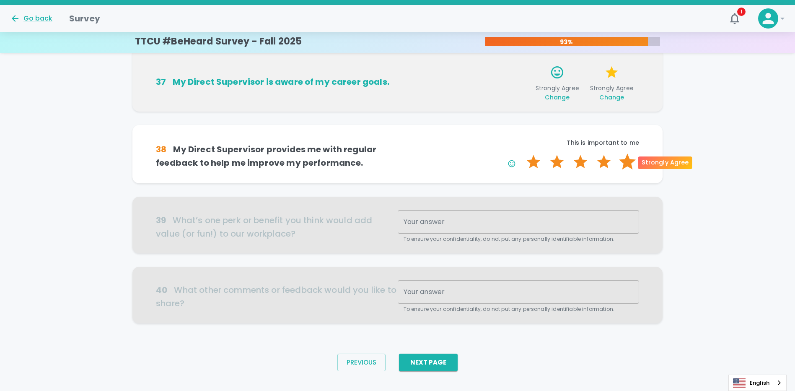
click at [399, 161] on label "5 Stars" at bounding box center [627, 161] width 23 height 17
click at [399, 153] on input "5 Stars" at bounding box center [521, 153] width 0 height 0
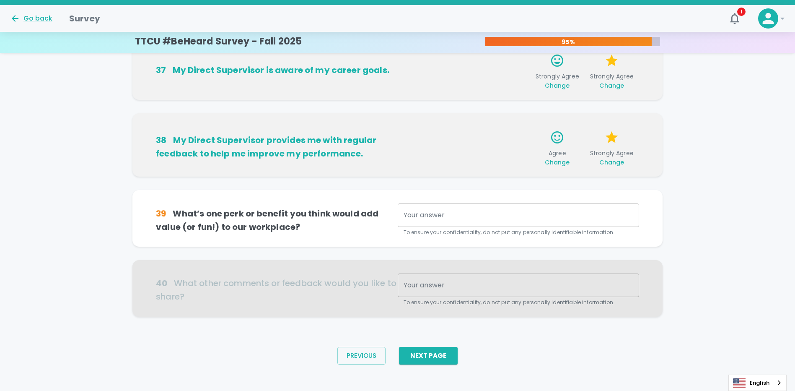
scroll to position [497, 0]
click at [399, 213] on textarea "Your answer" at bounding box center [519, 214] width 230 height 10
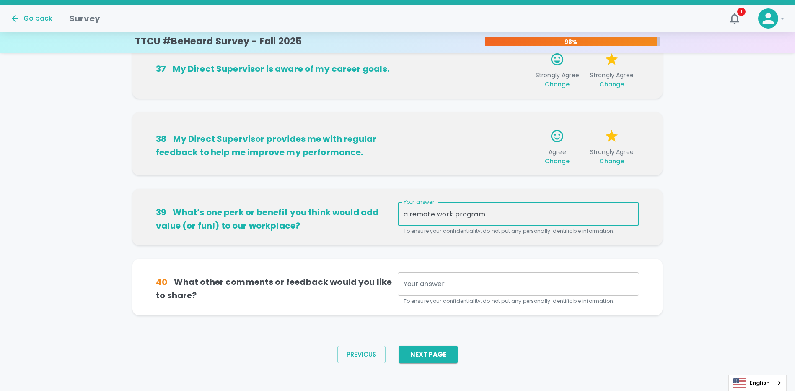
type textarea "a remote work program"
type textarea "a defined hybrid work philosophy"
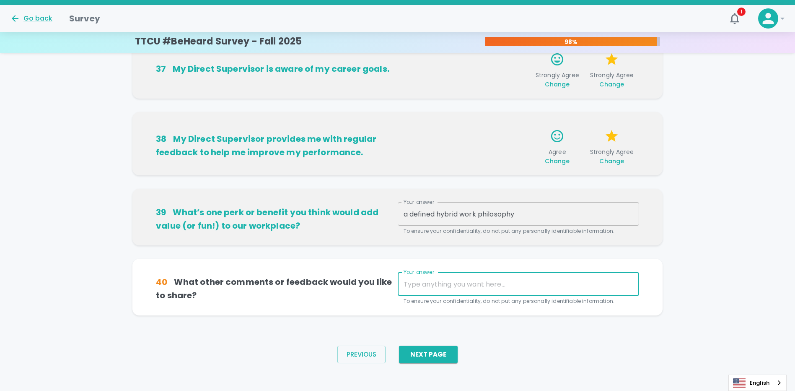
click at [399, 282] on textarea "Your answer" at bounding box center [519, 284] width 230 height 10
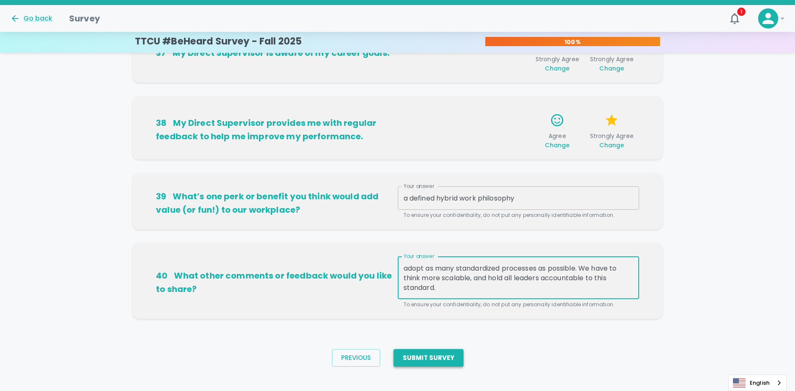
scroll to position [521, 0]
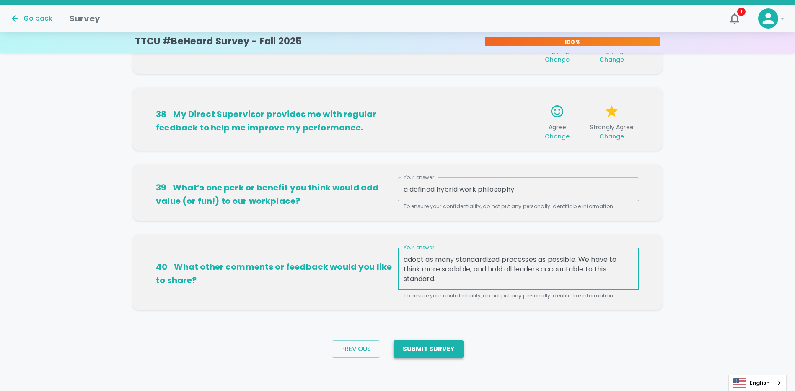
type textarea "Consistency is needed across all departments. To grow, we must adopt as many st…"
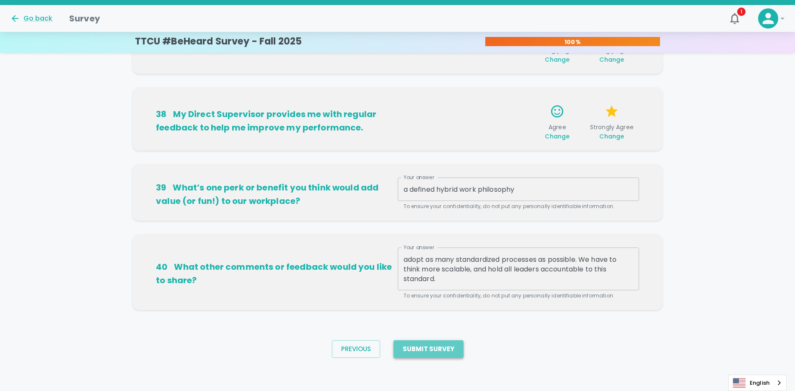
click at [399, 351] on button "Submit Survey" at bounding box center [429, 349] width 70 height 18
